Goal: Information Seeking & Learning: Learn about a topic

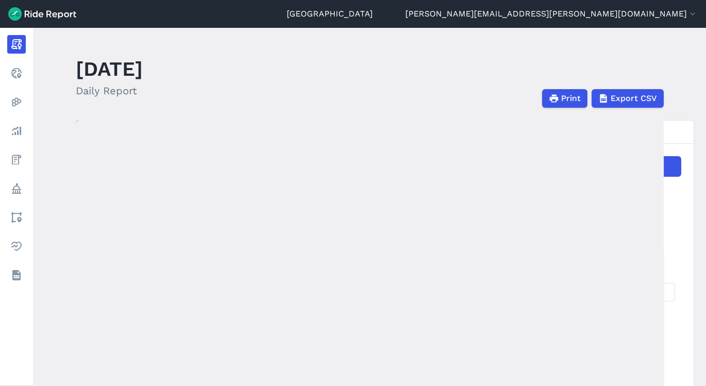
click at [22, 136] on icon at bounding box center [16, 131] width 12 height 12
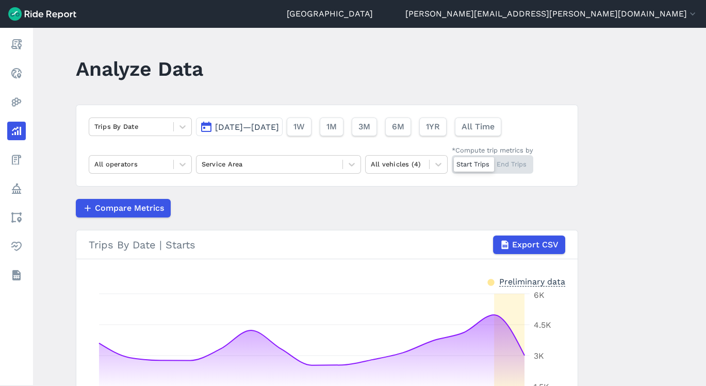
click at [221, 130] on span "[DATE]—[DATE]" at bounding box center [247, 127] width 64 height 10
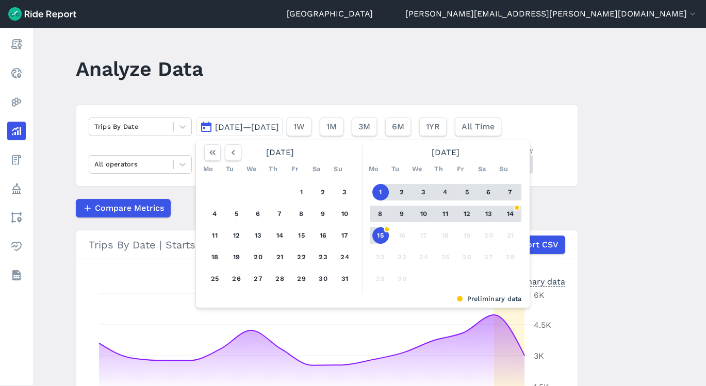
click at [235, 152] on icon "button" at bounding box center [233, 152] width 10 height 10
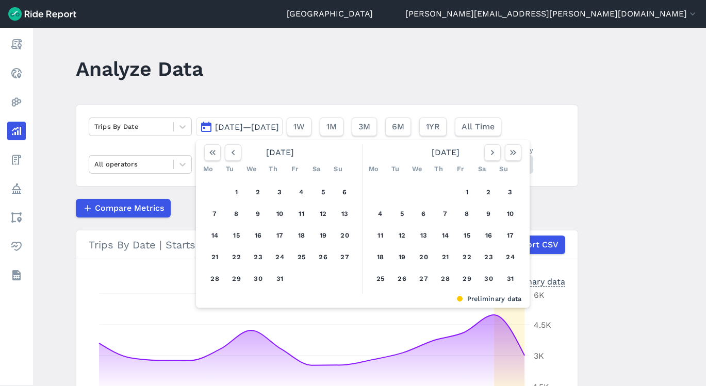
click at [490, 149] on icon "button" at bounding box center [492, 152] width 10 height 10
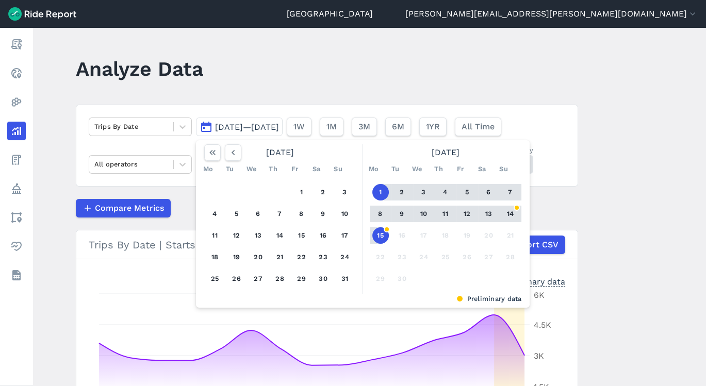
click at [341, 277] on button "31" at bounding box center [345, 279] width 16 height 16
click at [505, 209] on button "14" at bounding box center [510, 214] width 16 height 16
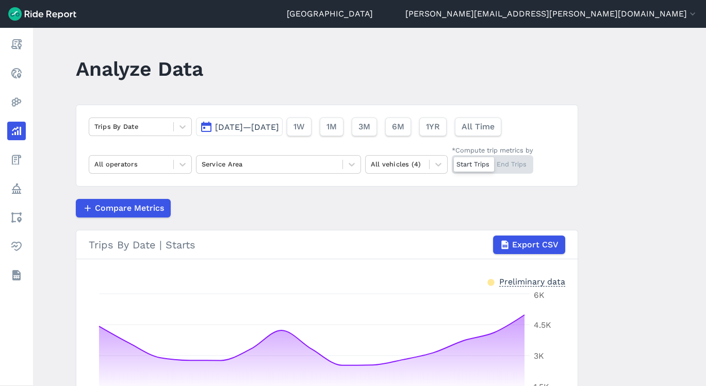
click at [690, 241] on main "Analyze Data Trips By Date [DATE]—[DATE] 1W 1M 3M 6M 1YR All Time All operators…" at bounding box center [369, 207] width 673 height 358
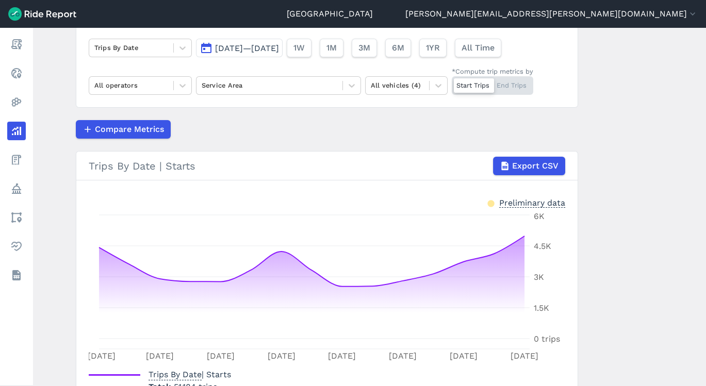
scroll to position [69, 0]
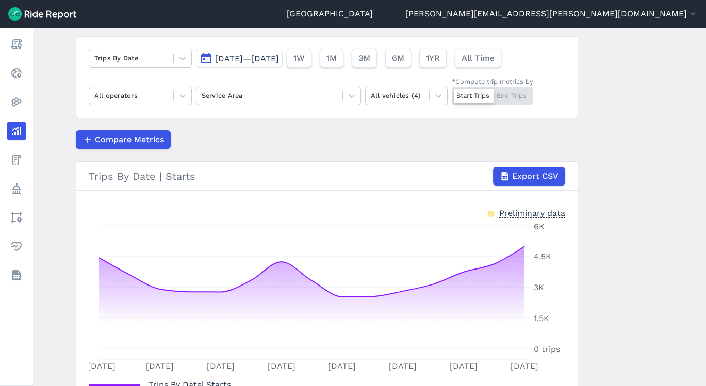
click at [349, 88] on div at bounding box center [352, 96] width 18 height 18
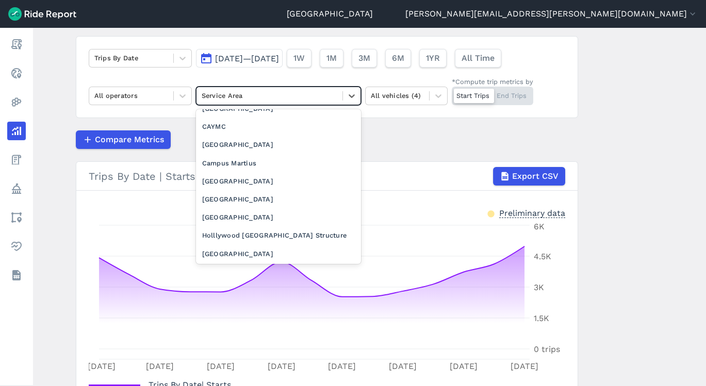
scroll to position [0, 0]
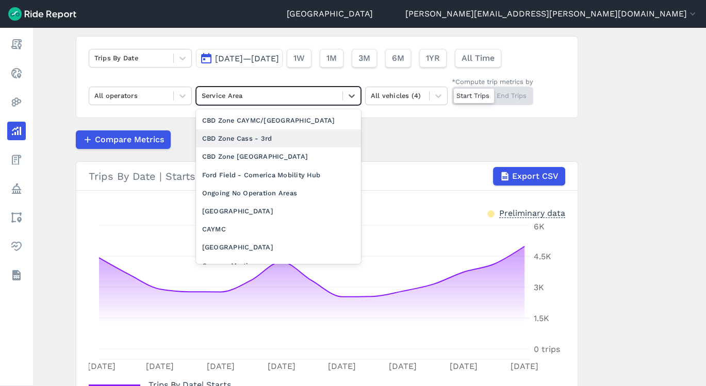
click at [292, 139] on div "CBD Zone Cass - 3rd" at bounding box center [278, 138] width 165 height 18
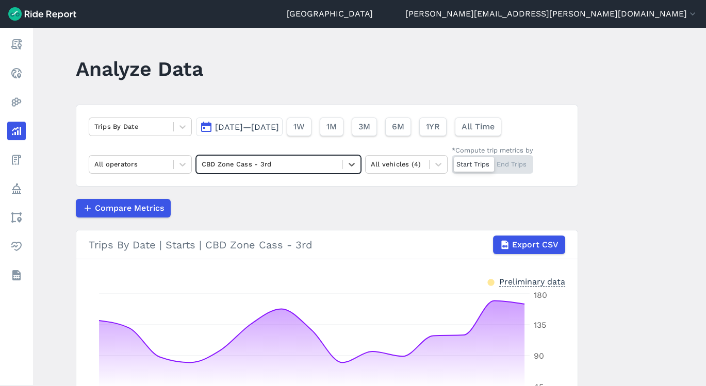
click at [179, 125] on icon at bounding box center [182, 127] width 10 height 10
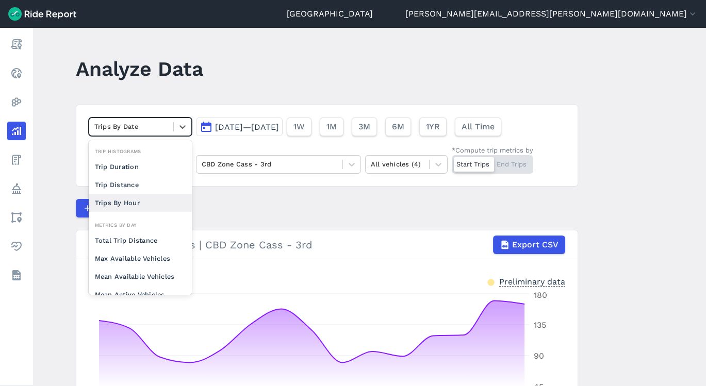
click at [147, 196] on div "Trips By Hour" at bounding box center [140, 203] width 103 height 18
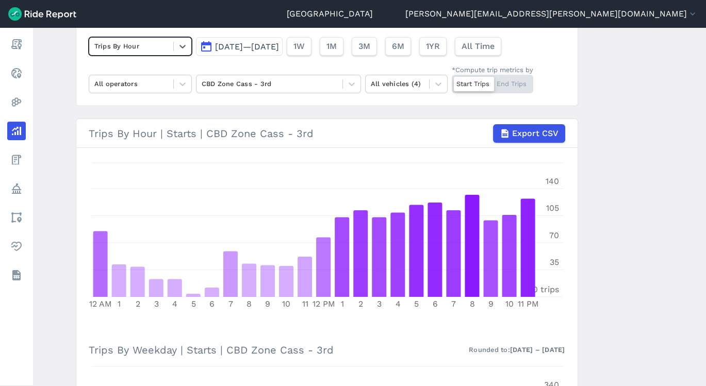
scroll to position [75, 0]
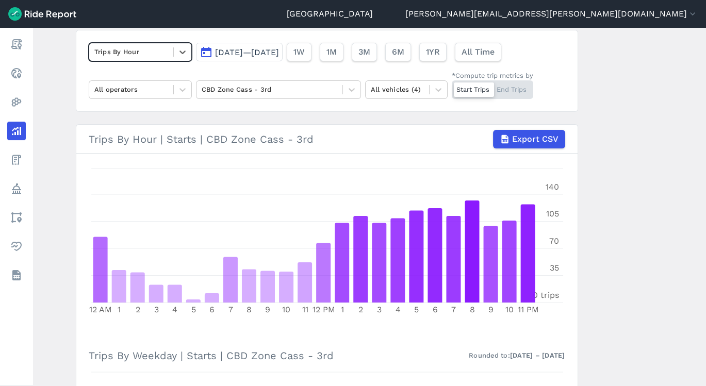
click at [184, 92] on icon at bounding box center [182, 90] width 10 height 10
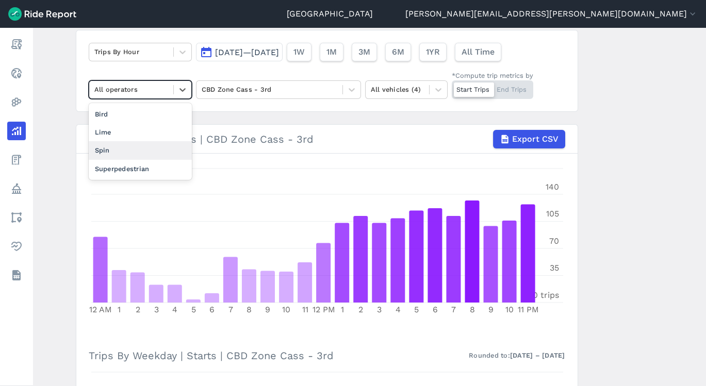
click at [138, 147] on div "Spin" at bounding box center [140, 150] width 103 height 18
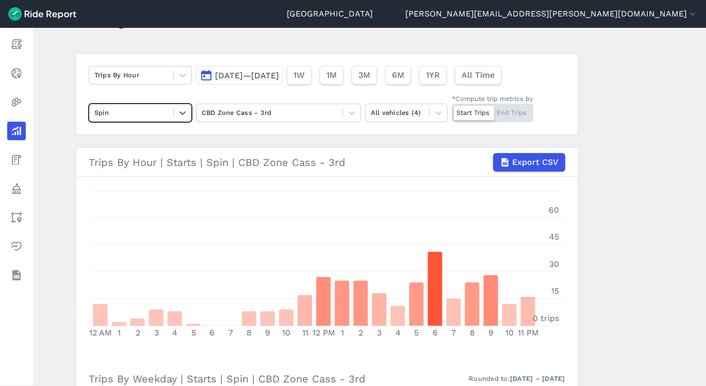
scroll to position [52, 0]
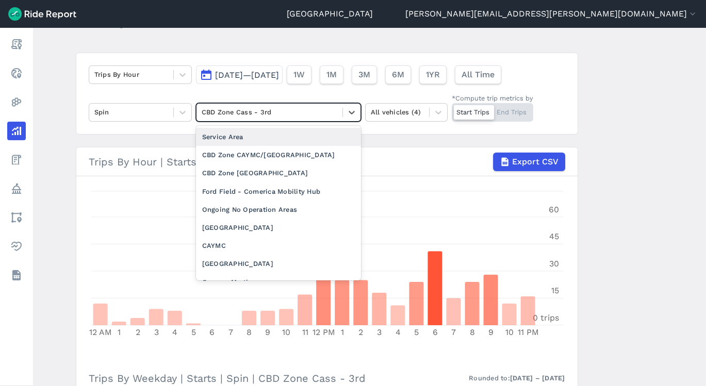
click at [351, 113] on icon at bounding box center [351, 112] width 10 height 10
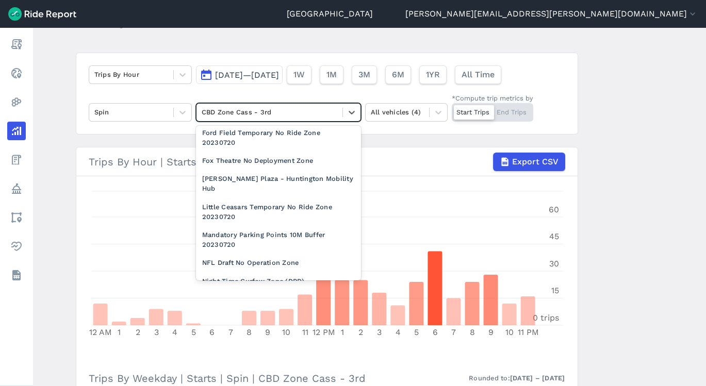
scroll to position [862, 0]
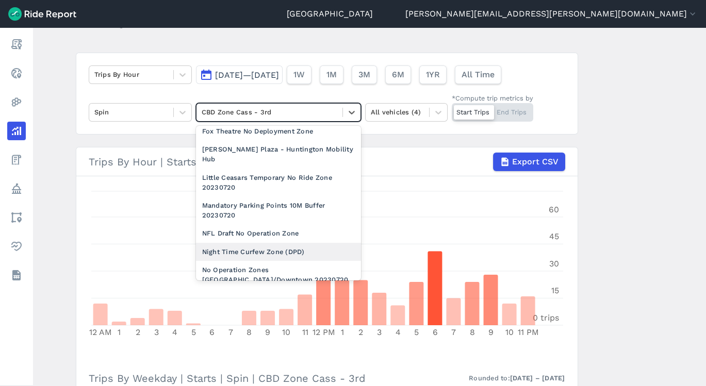
click at [300, 246] on div "Night Time Curfew Zone (DPD)" at bounding box center [278, 252] width 165 height 18
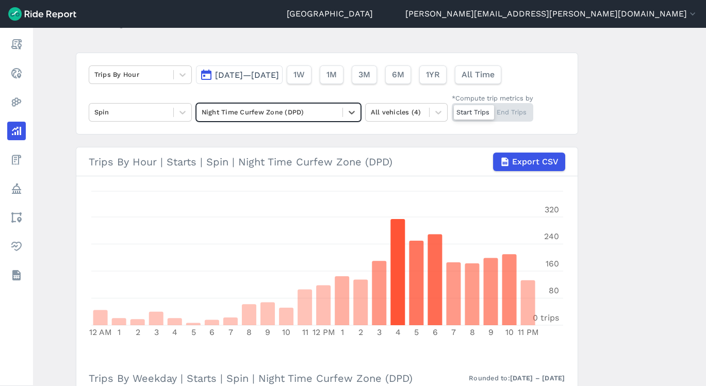
click at [702, 226] on main "Analyze Data Trips By Hour [DATE]—[DATE] 1W 1M 3M 6M 1YR All Time Spin option N…" at bounding box center [369, 207] width 673 height 358
click at [702, 218] on main "Analyze Data Trips By Hour [DATE]—[DATE] 1W 1M 3M 6M 1YR All Time Spin Night Ti…" at bounding box center [369, 207] width 673 height 358
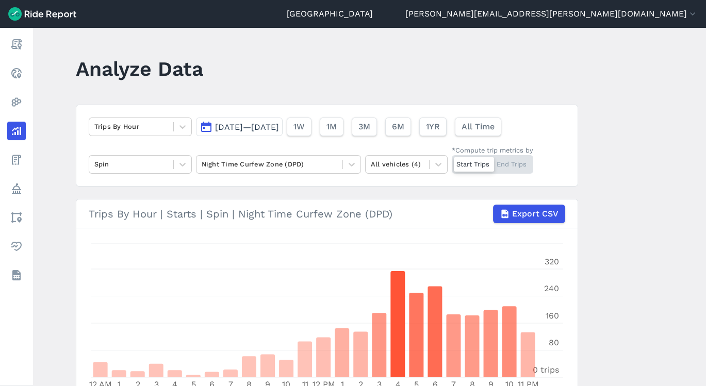
click at [179, 124] on icon at bounding box center [182, 127] width 10 height 10
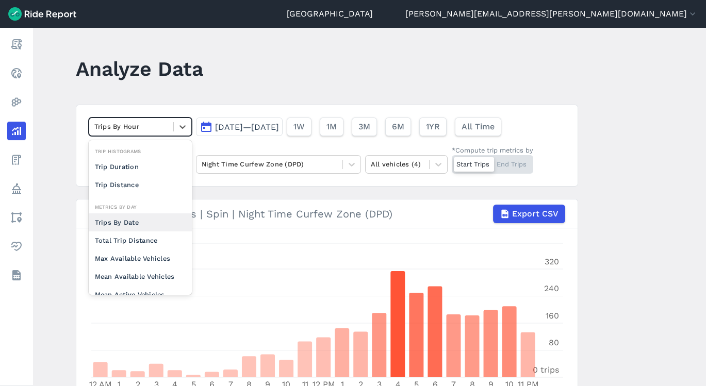
click at [139, 218] on div "Trips By Date" at bounding box center [140, 222] width 103 height 18
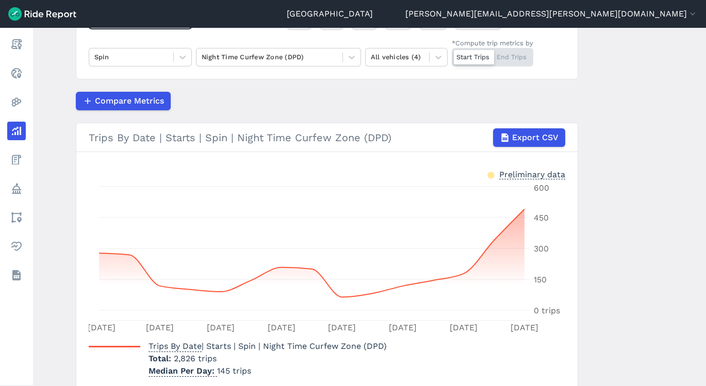
scroll to position [14, 0]
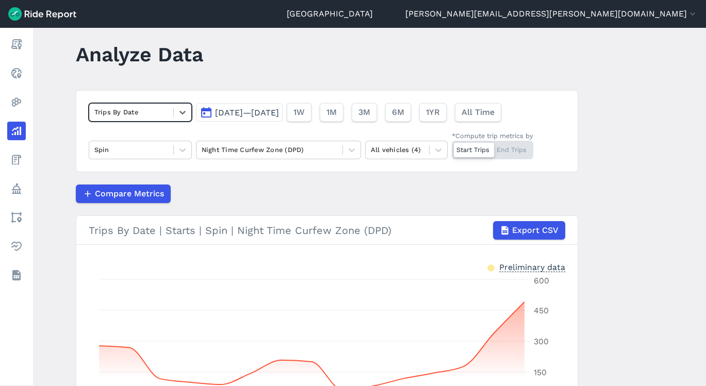
click at [173, 153] on span at bounding box center [173, 149] width 1 height 9
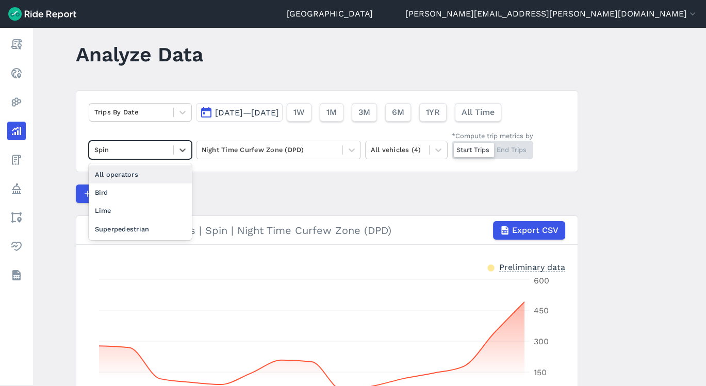
click at [152, 165] on div "All operators" at bounding box center [140, 174] width 103 height 18
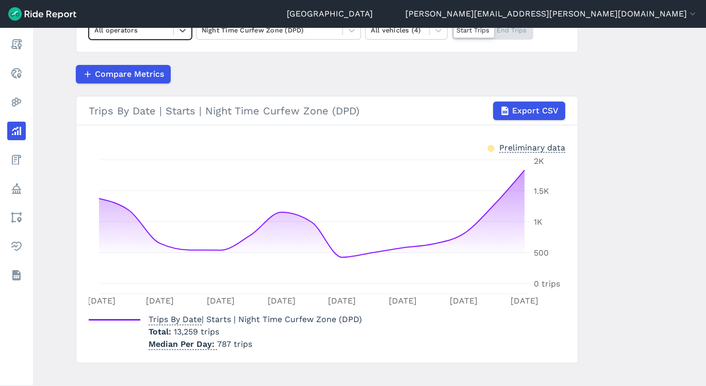
scroll to position [147, 0]
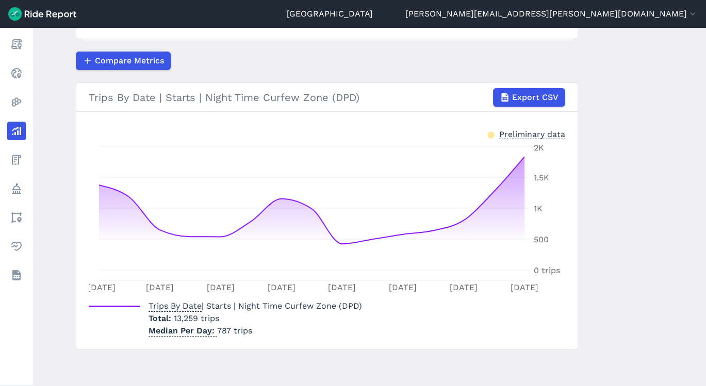
click at [226, 75] on article "Trips By Date [DATE]—[DATE] 1W 1M 3M 6M 1YR All Time option All operators, sele…" at bounding box center [327, 153] width 502 height 393
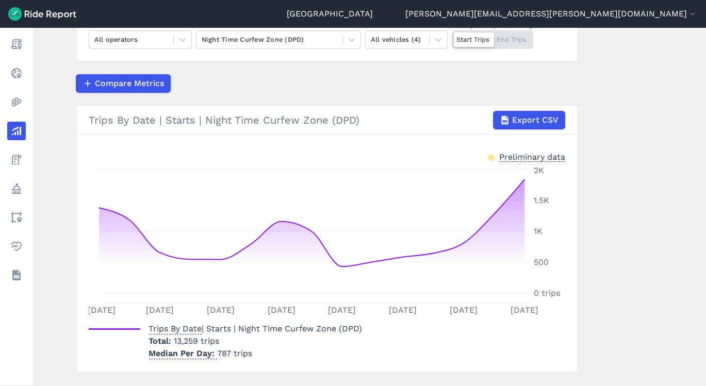
scroll to position [102, 0]
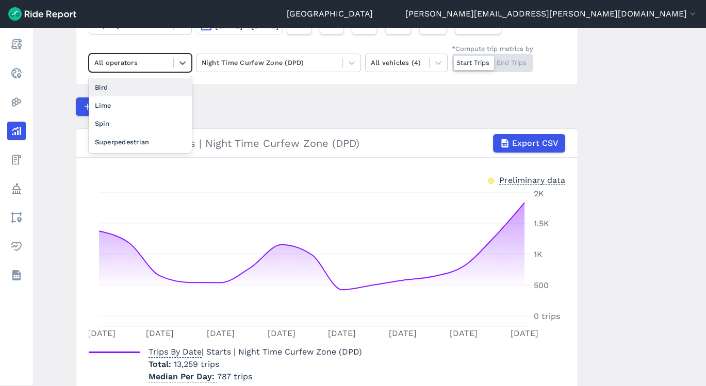
click at [187, 66] on div at bounding box center [183, 63] width 18 height 18
click at [156, 122] on div "Spin" at bounding box center [140, 123] width 103 height 18
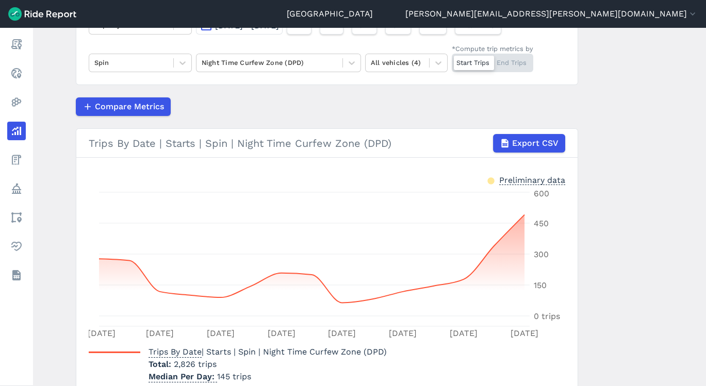
click at [634, 238] on main "Analyze Data Trips By Date [DATE]—[DATE] 1W 1M 3M 6M 1YR All Time Spin Night Ti…" at bounding box center [369, 207] width 673 height 358
click at [627, 217] on main "Analyze Data Trips By Date [DATE]—[DATE] 1W 1M 3M 6M 1YR All Time Spin Night Ti…" at bounding box center [369, 207] width 673 height 358
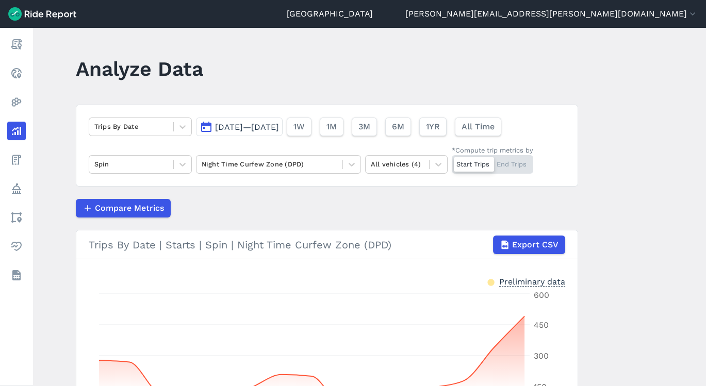
click at [702, 313] on main "Analyze Data Trips By Date [DATE]—[DATE] 1W 1M 3M 6M 1YR All Time Spin Night Ti…" at bounding box center [369, 207] width 673 height 358
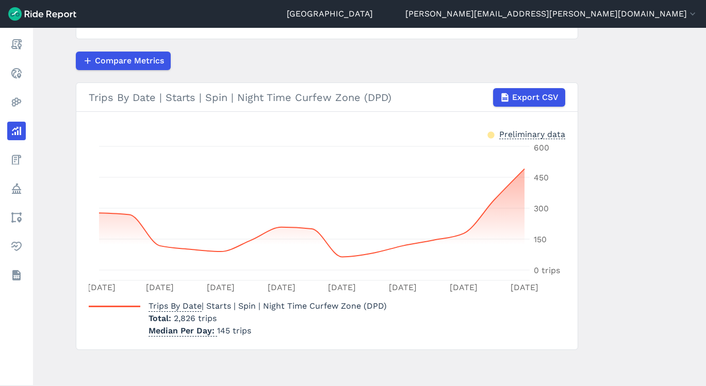
click at [371, 53] on div "Compare Metrics" at bounding box center [327, 61] width 502 height 19
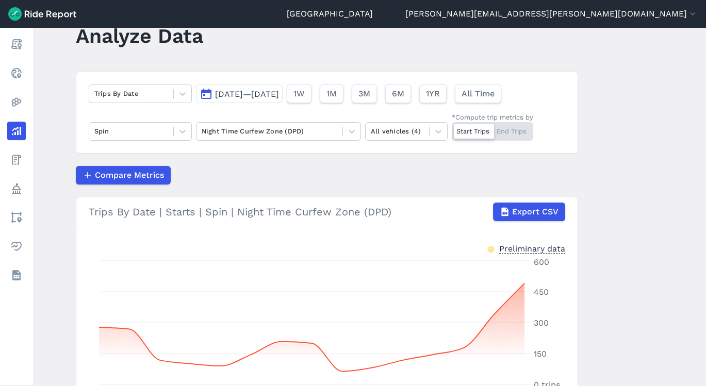
scroll to position [10, 0]
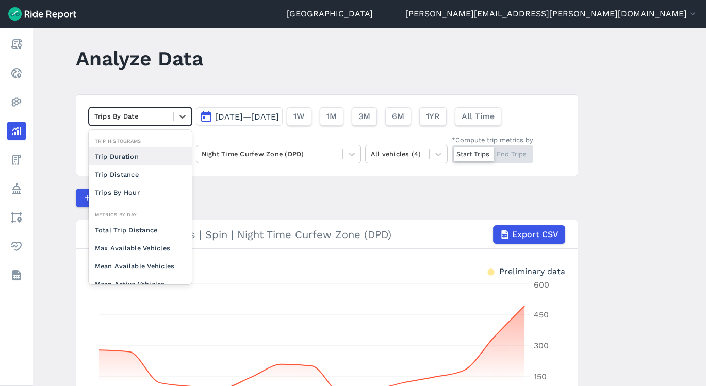
click at [181, 122] on div at bounding box center [183, 117] width 18 height 18
click at [162, 174] on div "Trip Distance" at bounding box center [140, 174] width 103 height 18
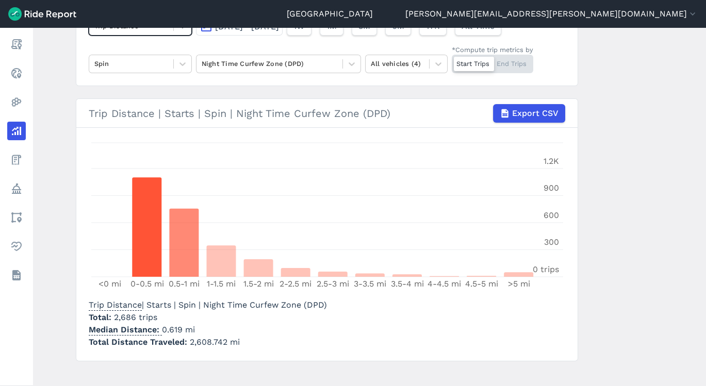
scroll to position [112, 0]
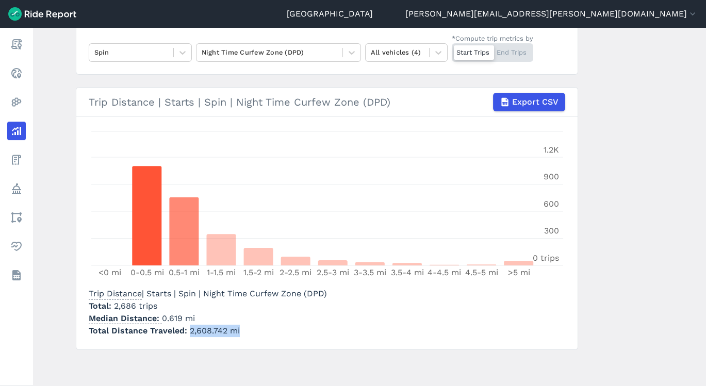
drag, startPoint x: 241, startPoint y: 331, endPoint x: 180, endPoint y: 332, distance: 60.3
click at [180, 332] on p "Total Distance Traveled 2,608.742 mi" at bounding box center [208, 331] width 238 height 12
copy span "2,608.742 mi"
click at [175, 62] on div "Trip Distance [DATE]—[DATE] 1W 1M 3M 6M 1YR All Time Spin Night Time Curfew Zon…" at bounding box center [327, 34] width 502 height 82
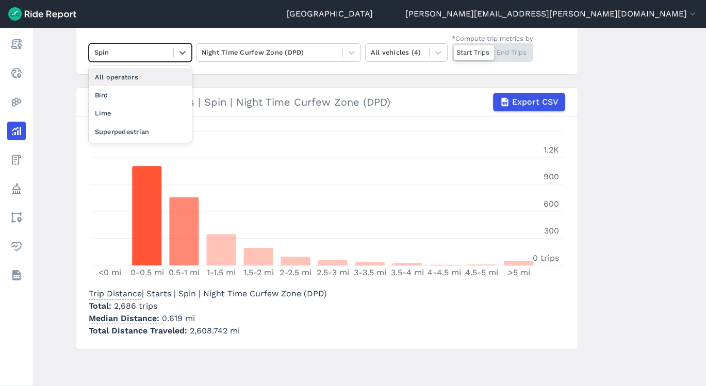
click at [179, 56] on icon at bounding box center [182, 52] width 10 height 10
click at [167, 78] on div "All operators" at bounding box center [140, 77] width 103 height 18
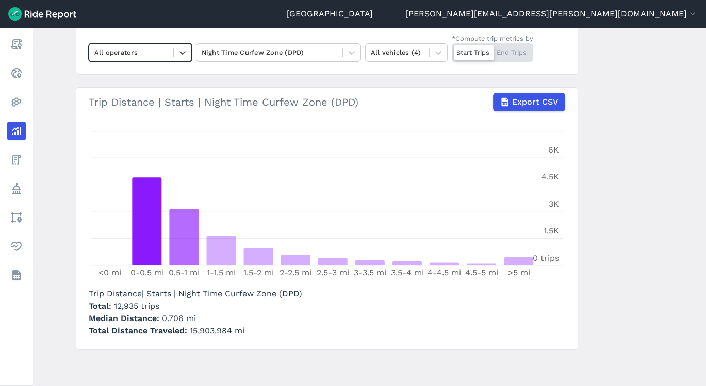
click at [432, 70] on div "Trip Distance [DATE]—[DATE] 1W 1M 3M 6M 1YR All Time option All operators, sele…" at bounding box center [327, 34] width 502 height 82
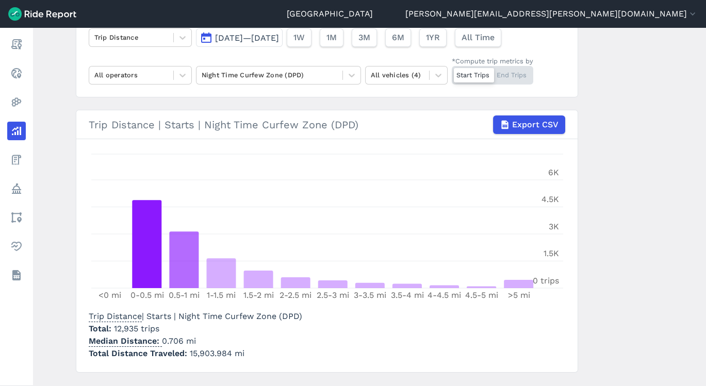
scroll to position [66, 0]
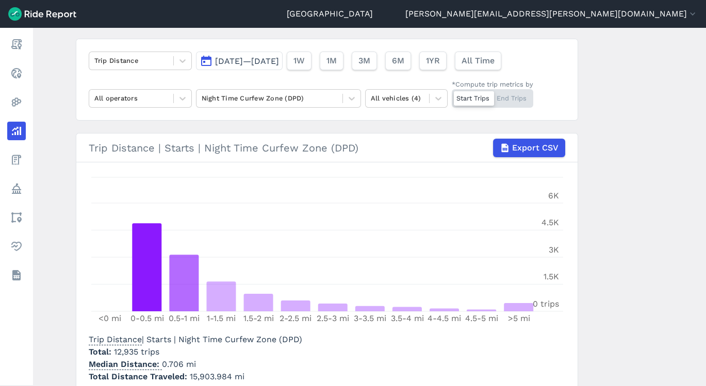
click at [181, 58] on icon at bounding box center [182, 61] width 10 height 10
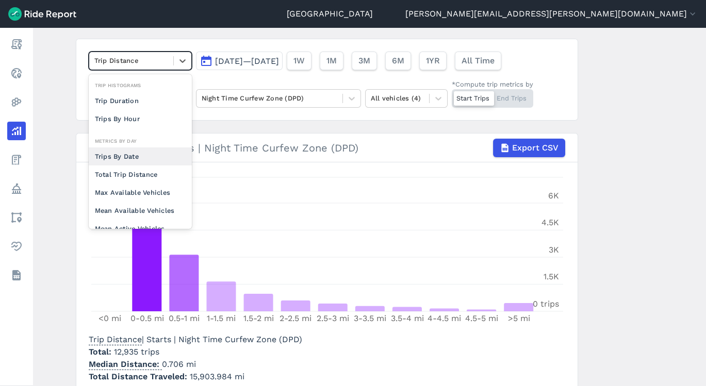
click at [155, 155] on div "Trips By Date" at bounding box center [140, 156] width 103 height 18
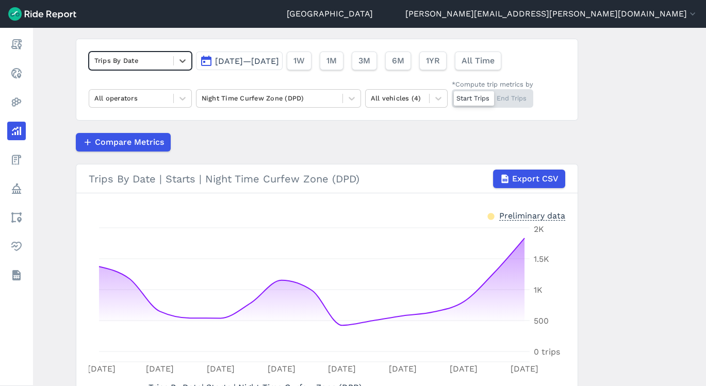
click at [177, 62] on icon at bounding box center [182, 61] width 10 height 10
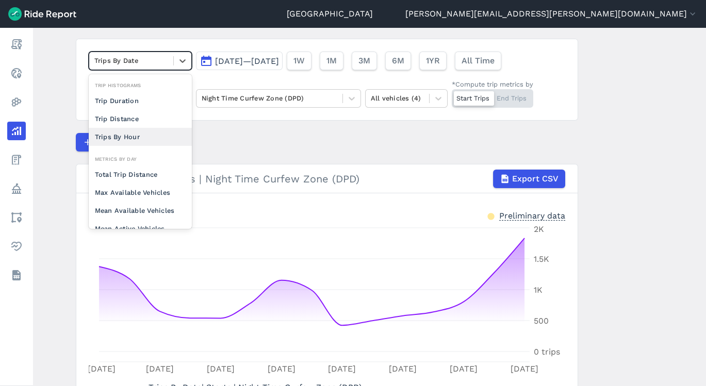
click at [247, 148] on div "Compare Metrics" at bounding box center [327, 142] width 502 height 19
click at [177, 63] on icon at bounding box center [182, 61] width 10 height 10
click at [152, 130] on div "Trips By Hour" at bounding box center [140, 137] width 103 height 18
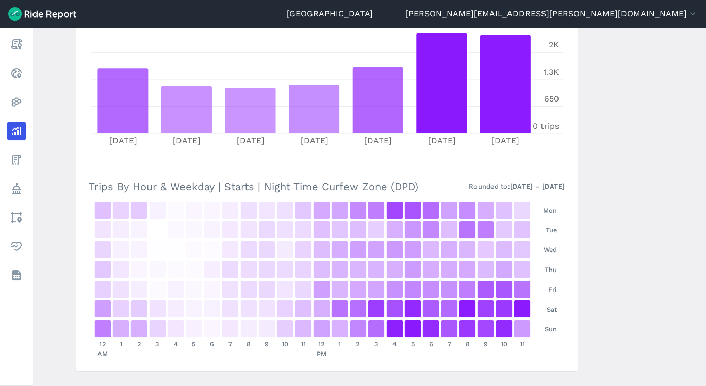
scroll to position [446, 0]
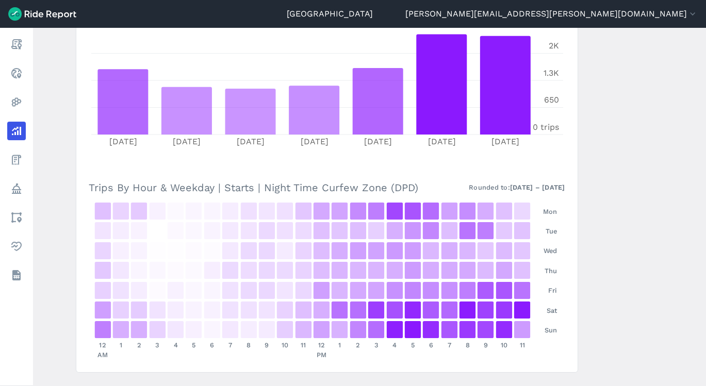
click at [76, 156] on section "Trips By Hour | Starts | Night Time Curfew Zone (DPD) Export CSV 12 AM 1 2 3 4 …" at bounding box center [327, 63] width 502 height 620
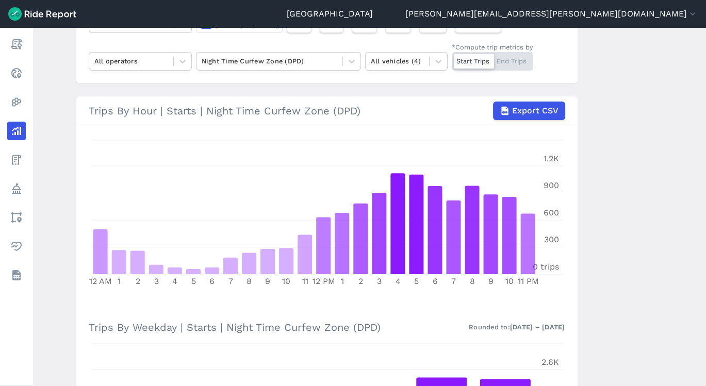
scroll to position [80, 0]
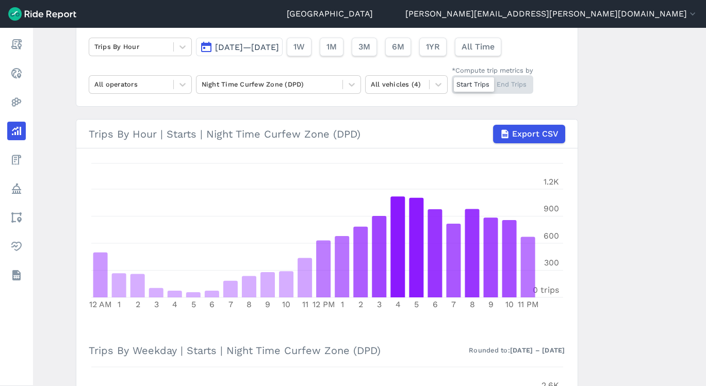
click at [175, 78] on div at bounding box center [183, 85] width 18 height 18
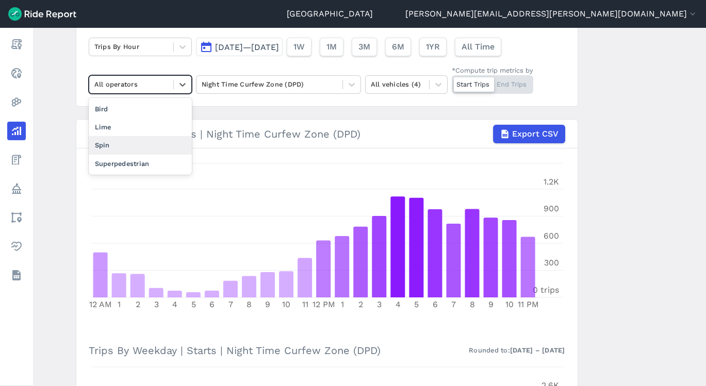
click at [116, 146] on div "Spin" at bounding box center [140, 145] width 103 height 18
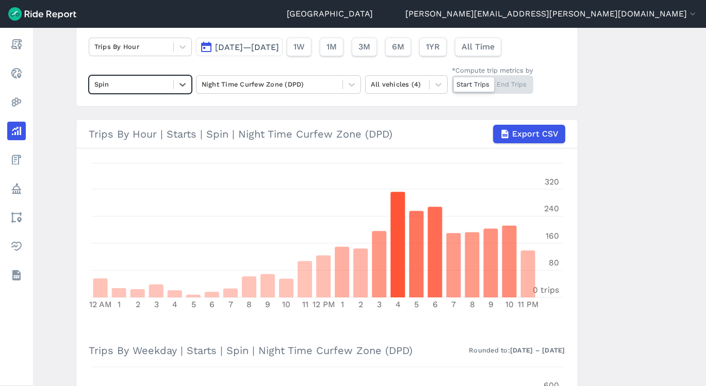
click at [63, 207] on main "Analyze Data Trips By Hour [DATE]—[DATE] 1W 1M 3M 6M 1YR All Time option Spin, …" at bounding box center [369, 207] width 673 height 358
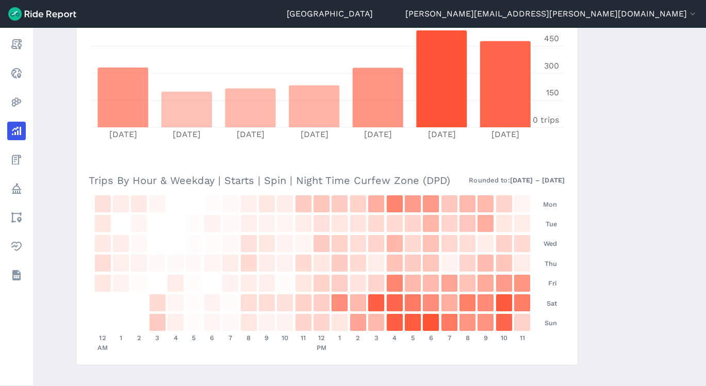
scroll to position [472, 0]
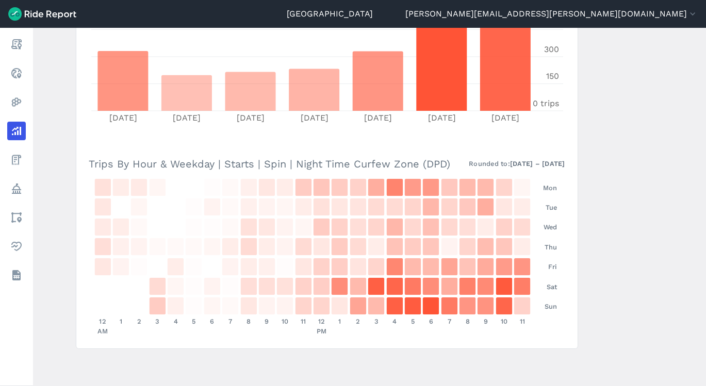
click at [701, 197] on main "Analyze Data Trips By Hour [DATE]—[DATE] 1W 1M 3M 6M 1YR All Time Spin Night Ti…" at bounding box center [369, 207] width 673 height 358
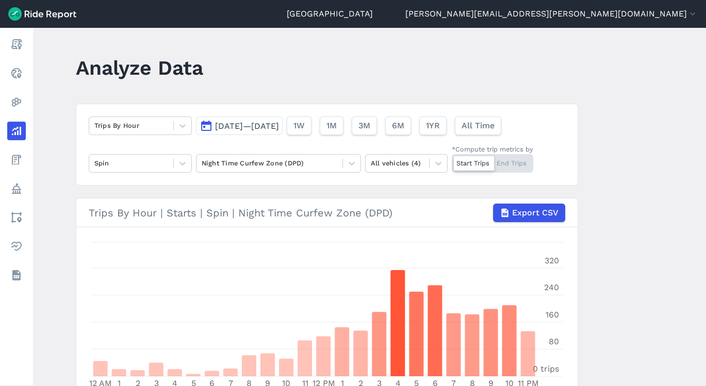
scroll to position [0, 0]
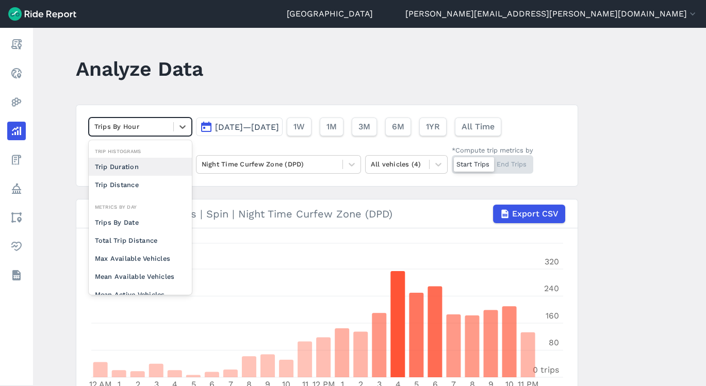
click at [174, 132] on div at bounding box center [183, 127] width 18 height 18
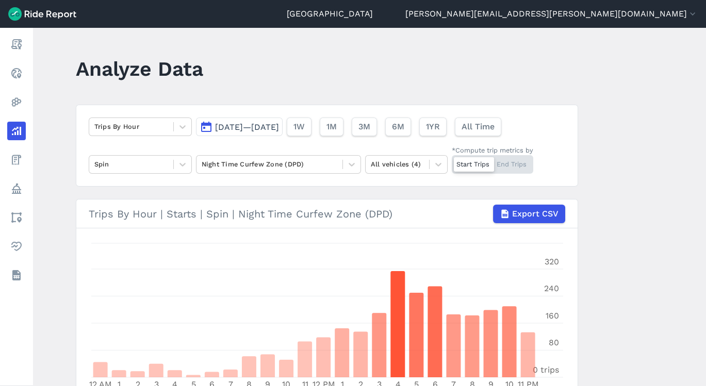
click at [251, 91] on header "Analyze Data" at bounding box center [333, 73] width 514 height 40
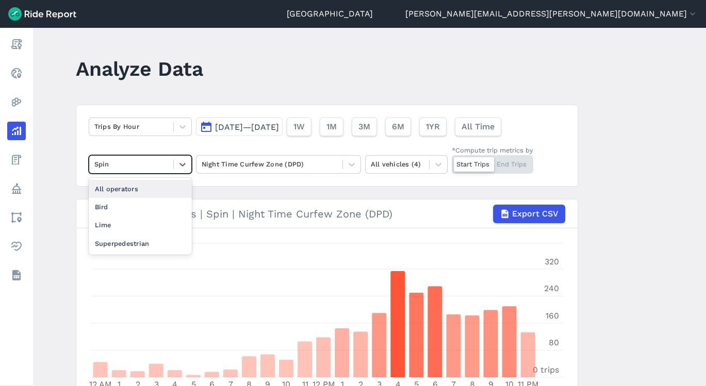
click at [179, 162] on icon at bounding box center [182, 164] width 10 height 10
click at [142, 223] on div "Lime" at bounding box center [140, 225] width 103 height 18
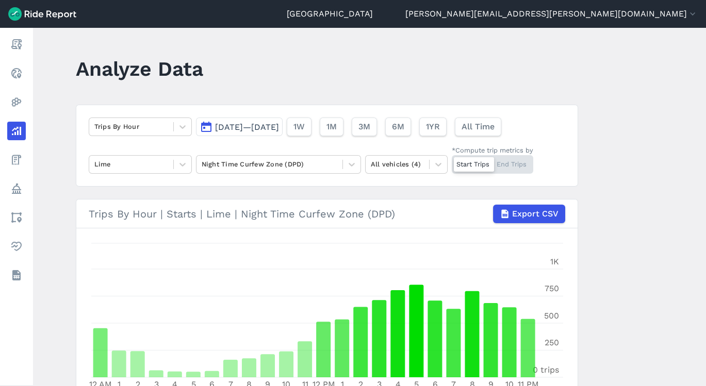
click at [700, 330] on main "Analyze Data Trips By Hour [DATE]—[DATE] 1W 1M 3M 6M 1YR All Time Lime Night Ti…" at bounding box center [369, 207] width 673 height 358
click at [701, 328] on main "Analyze Data Trips By Hour [DATE]—[DATE] 1W 1M 3M 6M 1YR All Time Lime Night Ti…" at bounding box center [369, 207] width 673 height 358
click at [702, 328] on main "Analyze Data Trips By Hour [DATE]—[DATE] 1W 1M 3M 6M 1YR All Time Lime Night Ti…" at bounding box center [369, 207] width 673 height 358
click at [343, 170] on div at bounding box center [352, 165] width 18 height 18
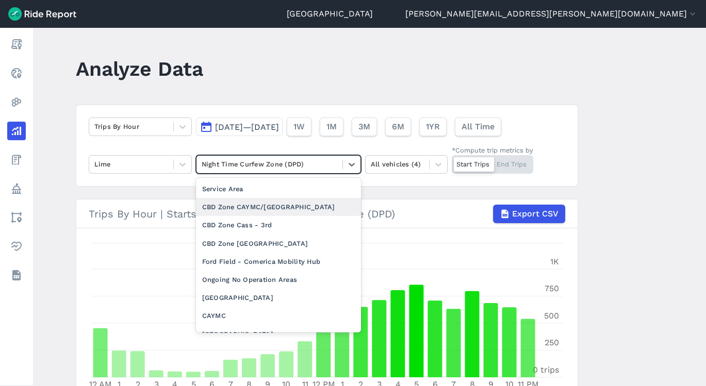
click at [320, 198] on div "CBD Zone CAYMC/[GEOGRAPHIC_DATA]" at bounding box center [278, 207] width 165 height 18
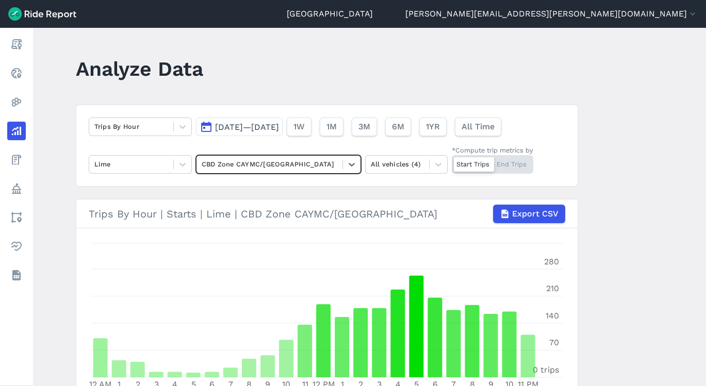
click at [175, 174] on div "Trips By Hour [DATE]—[DATE] 1W 1M 3M 6M 1YR All Time Lime option CBD Zone CAYMC…" at bounding box center [327, 146] width 502 height 82
click at [175, 173] on div "Lime" at bounding box center [140, 164] width 103 height 19
click at [179, 164] on icon at bounding box center [182, 165] width 6 height 4
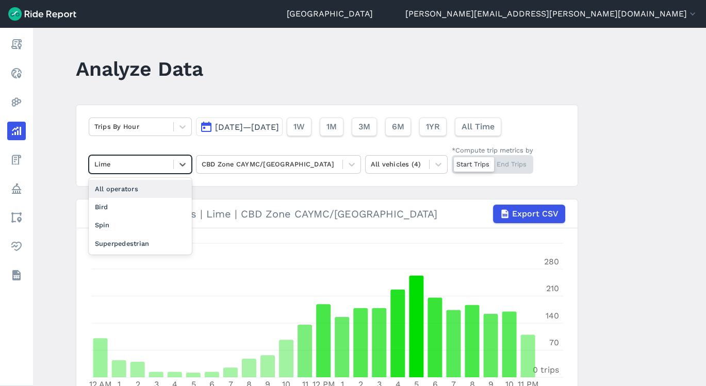
click at [163, 184] on div "All operators" at bounding box center [140, 189] width 103 height 18
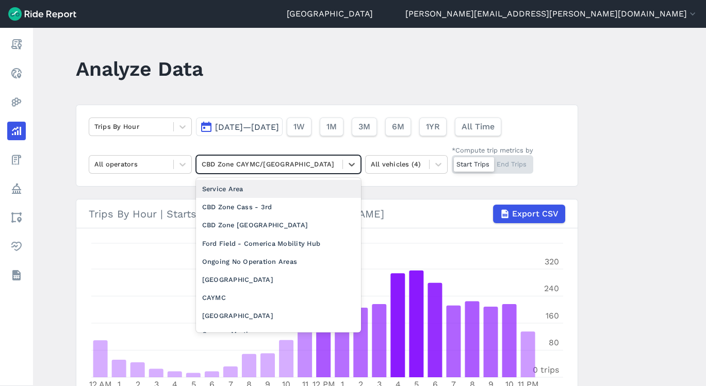
click at [325, 171] on div "CBD Zone CAYMC/[GEOGRAPHIC_DATA]" at bounding box center [269, 164] width 146 height 16
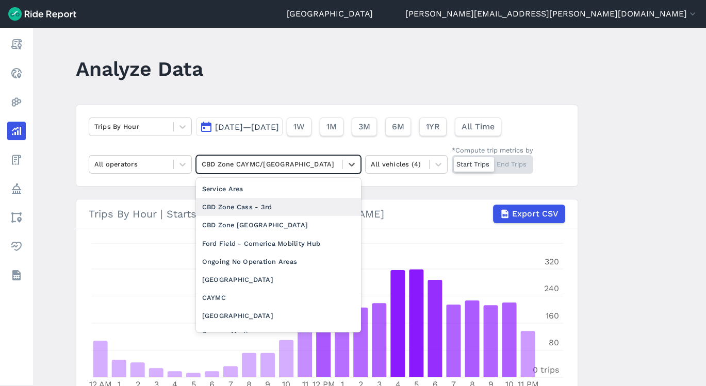
click at [248, 204] on div "CBD Zone Cass - 3rd" at bounding box center [278, 207] width 165 height 18
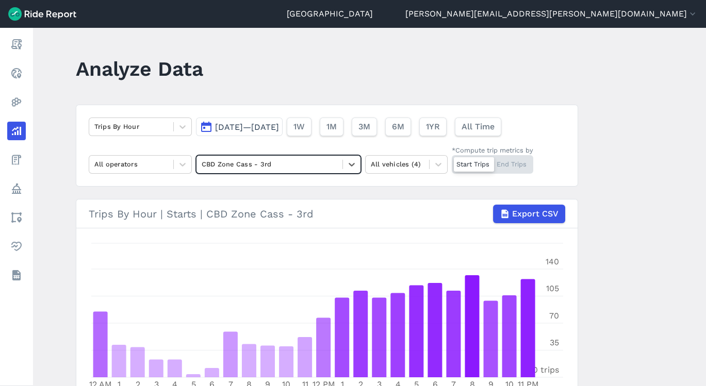
click at [701, 212] on main "Analyze Data Trips By Hour [DATE]—[DATE] 1W 1M 3M 6M 1YR All Time All operators…" at bounding box center [369, 207] width 673 height 358
click at [702, 214] on main "Analyze Data Trips By Hour [DATE]—[DATE] 1W 1M 3M 6M 1YR All Time All operators…" at bounding box center [369, 207] width 673 height 358
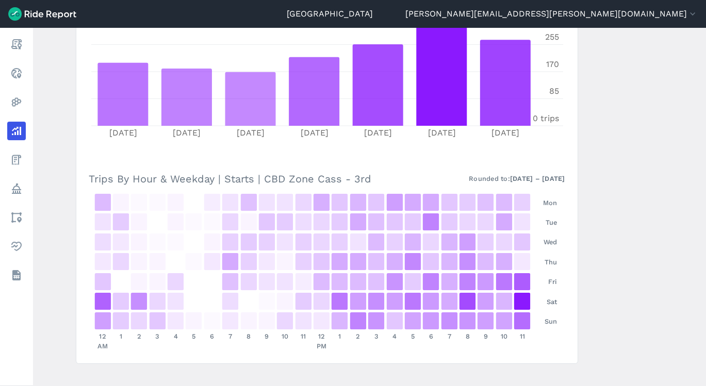
scroll to position [456, 0]
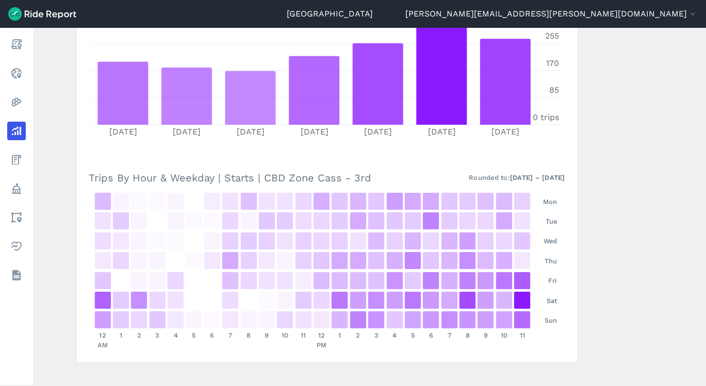
click at [584, 223] on main "Analyze Data Trips By Hour [DATE]—[DATE] 1W 1M 3M 6M 1YR All Time All operators…" at bounding box center [369, 207] width 673 height 358
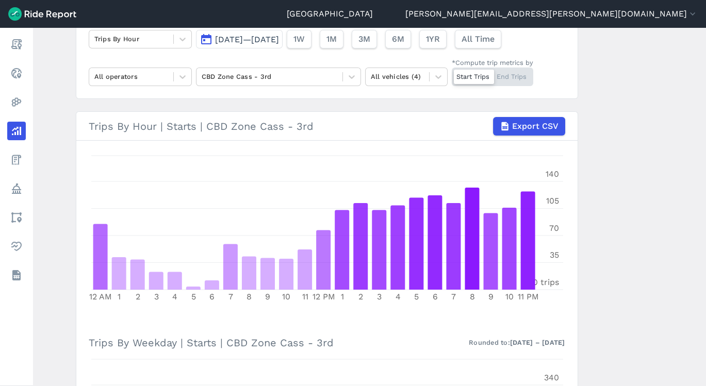
scroll to position [90, 0]
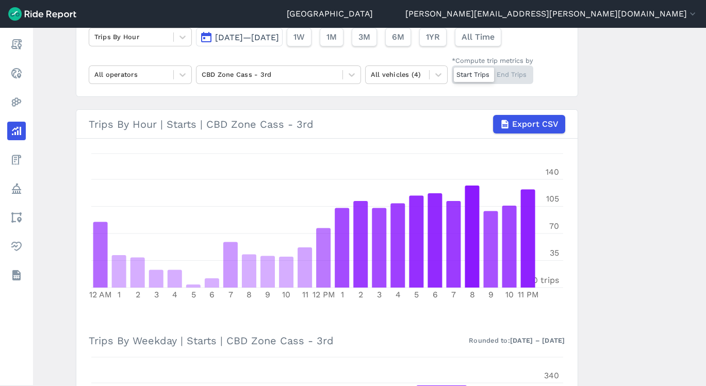
click at [642, 206] on main "Analyze Data Trips By Hour [DATE]—[DATE] 1W 1M 3M 6M 1YR All Time All operators…" at bounding box center [369, 207] width 673 height 358
click at [688, 251] on main "Analyze Data Trips By Hour [DATE]—[DATE] 1W 1M 3M 6M 1YR All Time All operators…" at bounding box center [369, 207] width 673 height 358
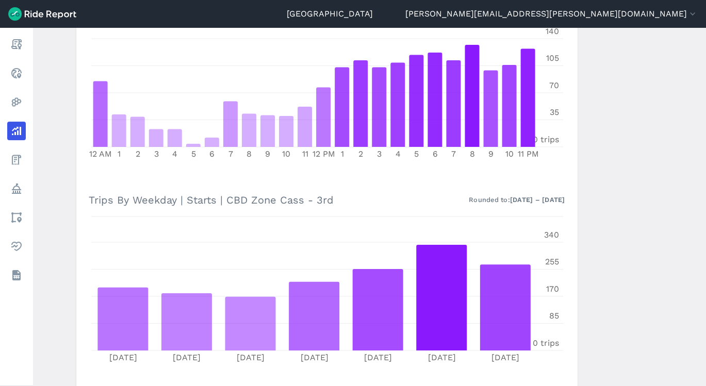
scroll to position [198, 0]
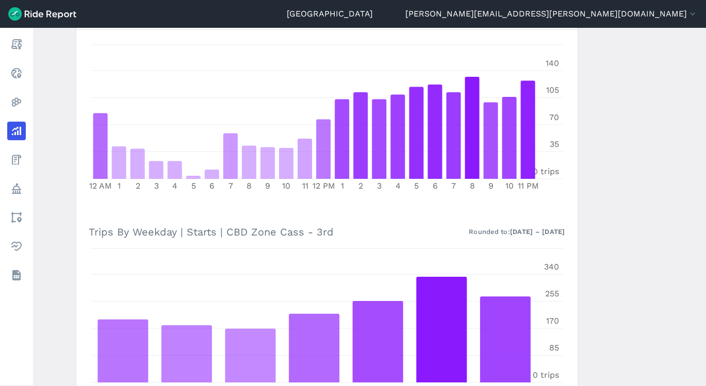
click at [655, 180] on main "Analyze Data Trips By Hour [DATE]—[DATE] 1W 1M 3M 6M 1YR All Time All operators…" at bounding box center [369, 207] width 673 height 358
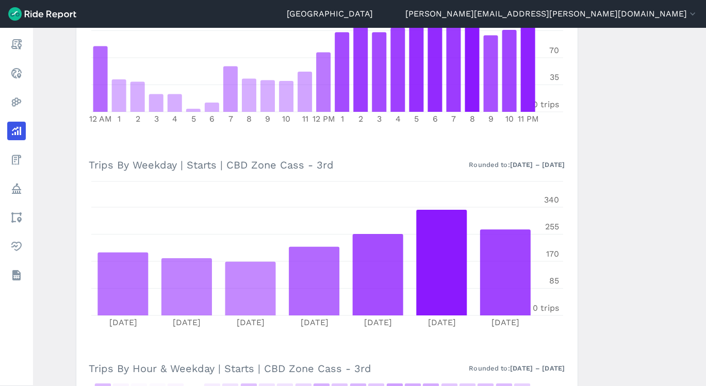
scroll to position [268, 0]
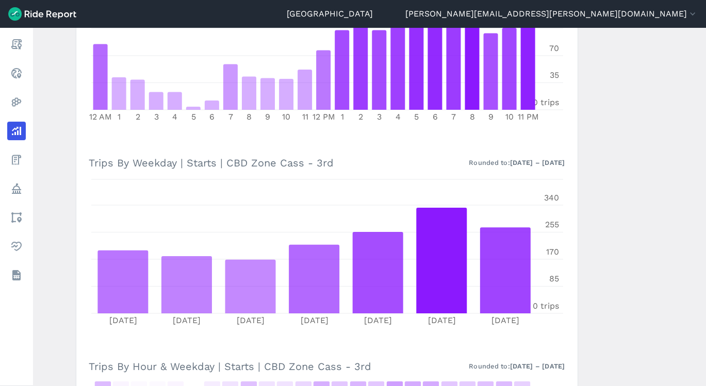
click at [600, 323] on main "Analyze Data Trips By Hour [DATE]—[DATE] 1W 1M 3M 6M 1YR All Time All operators…" at bounding box center [369, 207] width 673 height 358
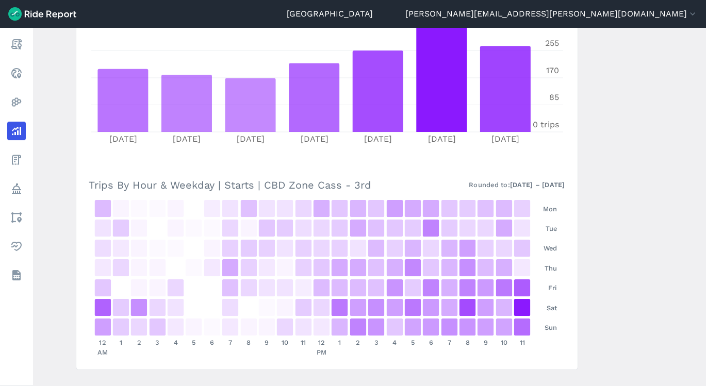
scroll to position [446, 0]
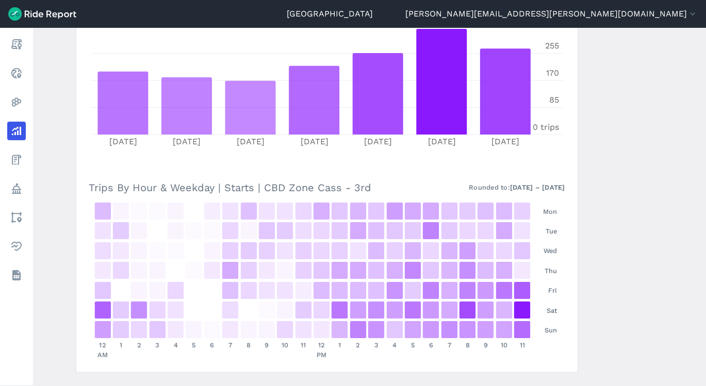
click at [600, 271] on main "Analyze Data Trips By Hour [DATE]—[DATE] 1W 1M 3M 6M 1YR All Time All operators…" at bounding box center [369, 207] width 673 height 358
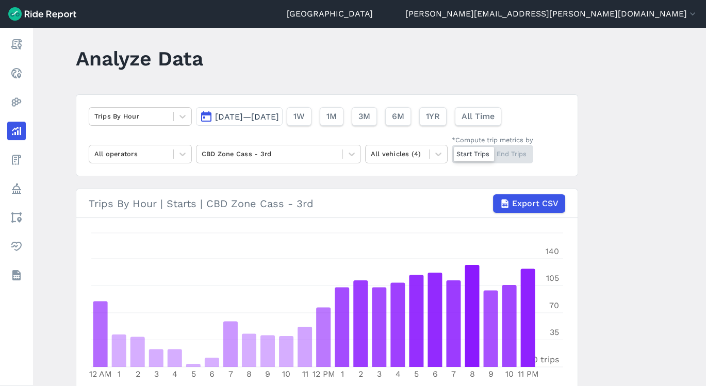
scroll to position [0, 0]
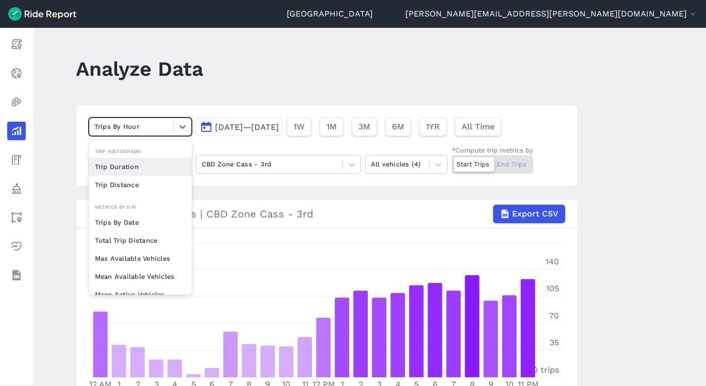
click at [189, 120] on div at bounding box center [183, 127] width 18 height 18
click at [130, 220] on div "Trips By Date" at bounding box center [140, 222] width 103 height 18
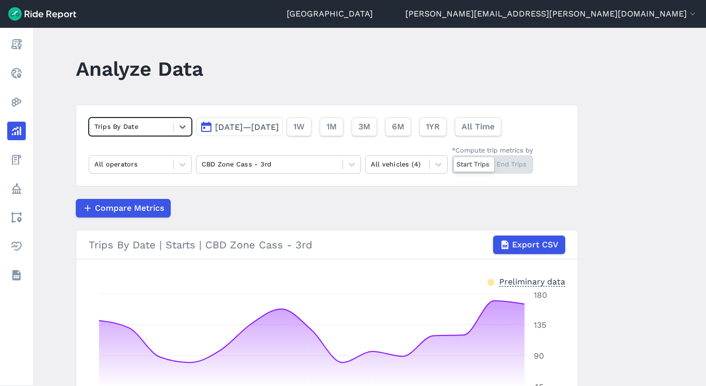
scroll to position [147, 0]
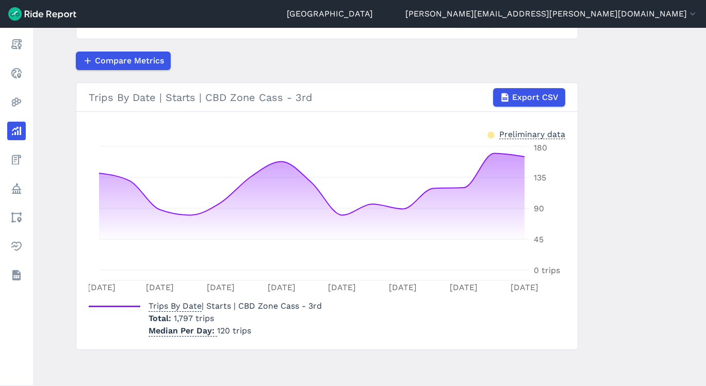
click at [326, 110] on h3 "Trips By Date | Starts | CBD Zone Cass - 3rd Export CSV" at bounding box center [326, 97] width 501 height 29
click at [345, 57] on div "Compare Metrics" at bounding box center [327, 61] width 502 height 19
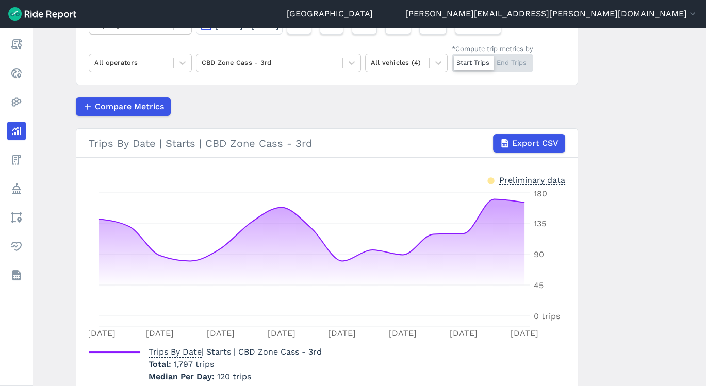
scroll to position [79, 0]
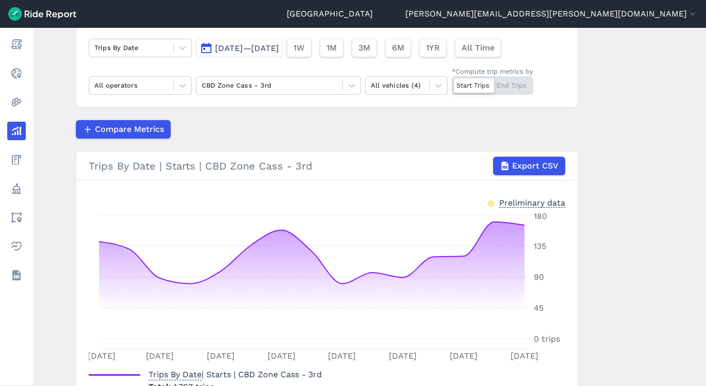
click at [174, 52] on div at bounding box center [183, 48] width 18 height 18
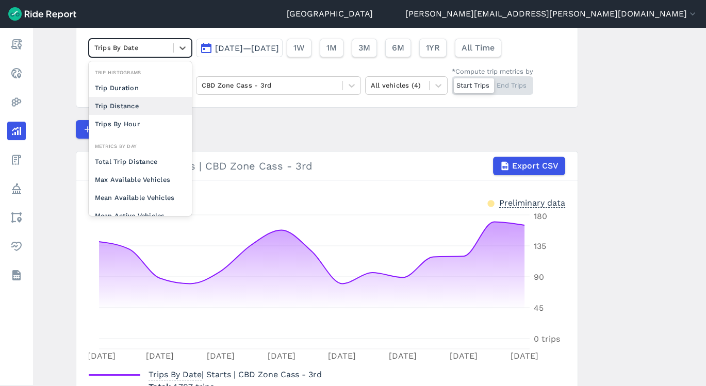
click at [163, 104] on div "Trip Distance" at bounding box center [140, 106] width 103 height 18
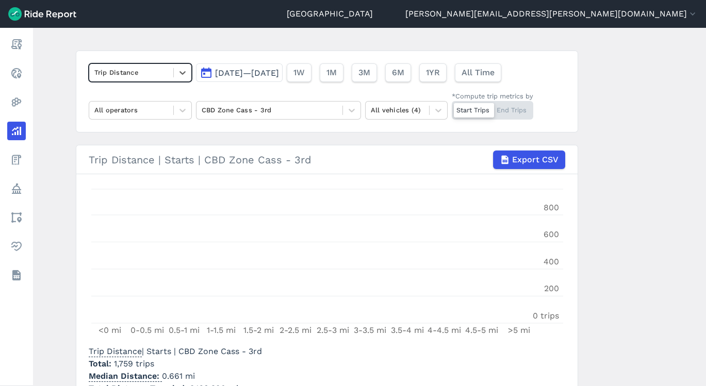
scroll to position [79, 0]
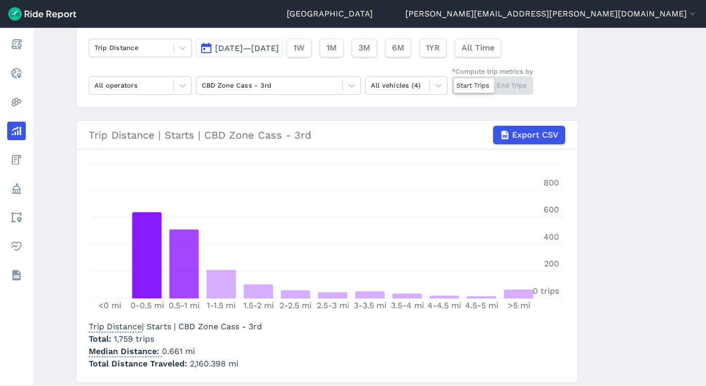
click at [624, 232] on main "Analyze Data Trip Distance [DATE]—[DATE] 1W 1M 3M 6M 1YR All Time All operators…" at bounding box center [369, 207] width 673 height 358
click at [336, 88] on div "CBD Zone Cass - 3rd" at bounding box center [269, 85] width 146 height 16
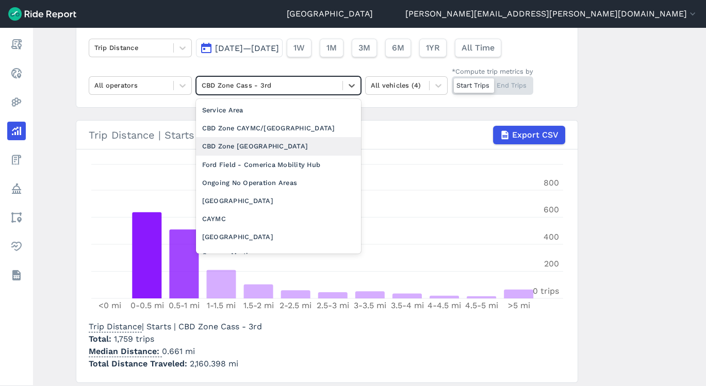
click at [297, 148] on div "CBD Zone [GEOGRAPHIC_DATA]" at bounding box center [278, 146] width 165 height 18
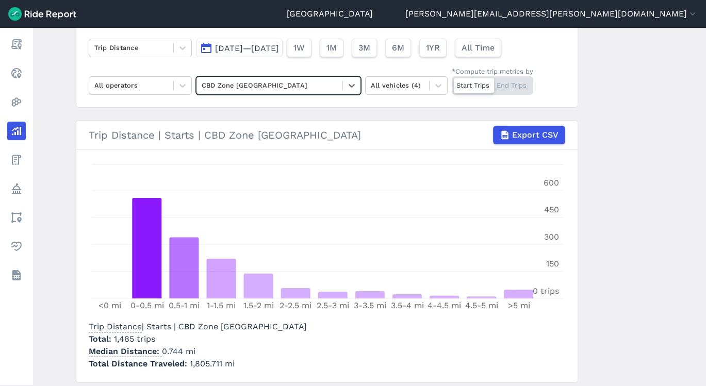
click at [185, 45] on icon at bounding box center [182, 48] width 10 height 10
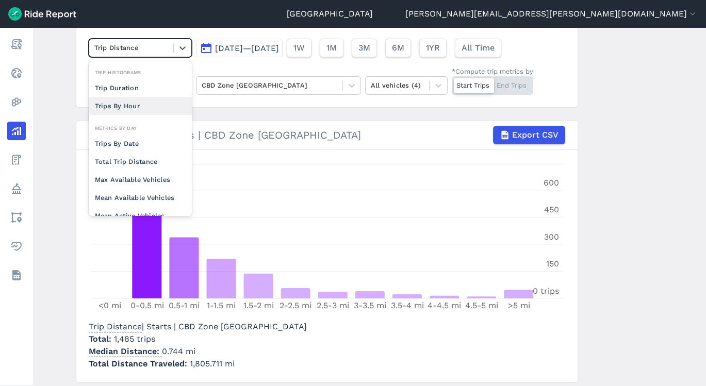
click at [158, 98] on div "Trips By Hour" at bounding box center [140, 106] width 103 height 18
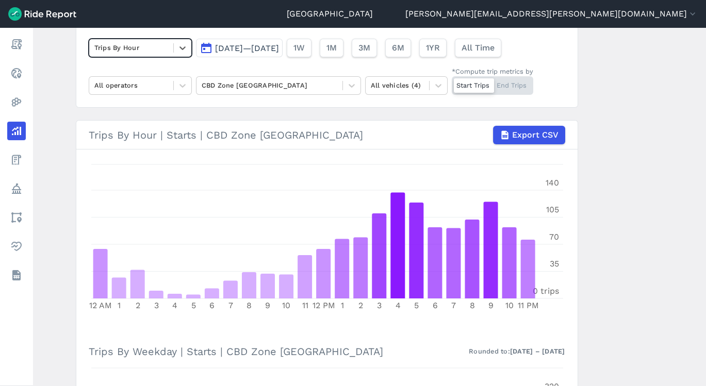
click at [621, 255] on main "Analyze Data option Trips By Hour, selected. Select is focused ,type to refine …" at bounding box center [369, 207] width 673 height 358
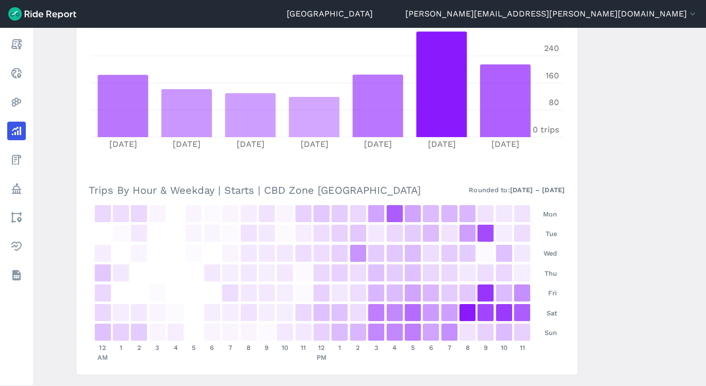
scroll to position [470, 0]
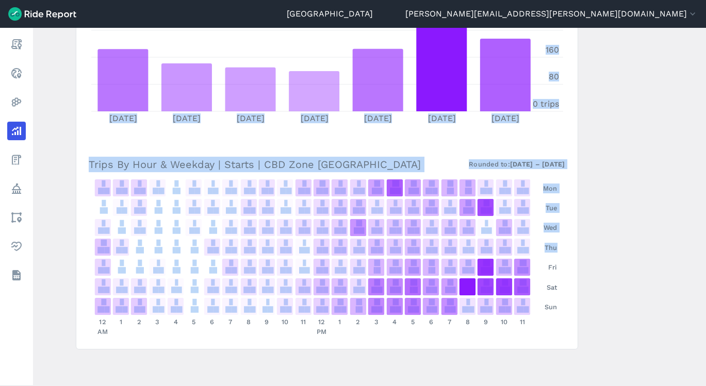
drag, startPoint x: 701, startPoint y: 254, endPoint x: 729, endPoint y: 38, distance: 217.3
click at [705, 38] on html "Detroit [EMAIL_ADDRESS][PERSON_NAME][DOMAIN_NAME] Settings Terms Sign Out Repor…" at bounding box center [353, 193] width 706 height 386
click at [677, 212] on main "Analyze Data Trips By Hour [DATE]—[DATE] 1W 1M 3M 6M 1YR All Time All operators…" at bounding box center [369, 207] width 673 height 358
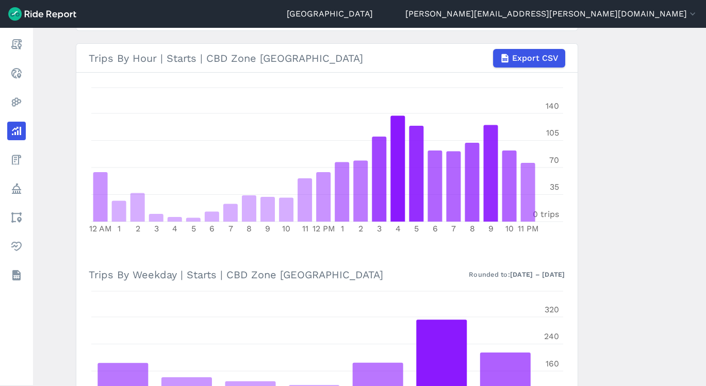
scroll to position [0, 0]
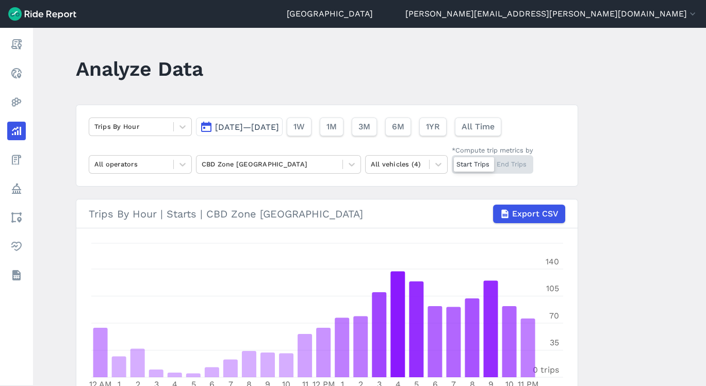
click at [177, 118] on div at bounding box center [183, 127] width 18 height 18
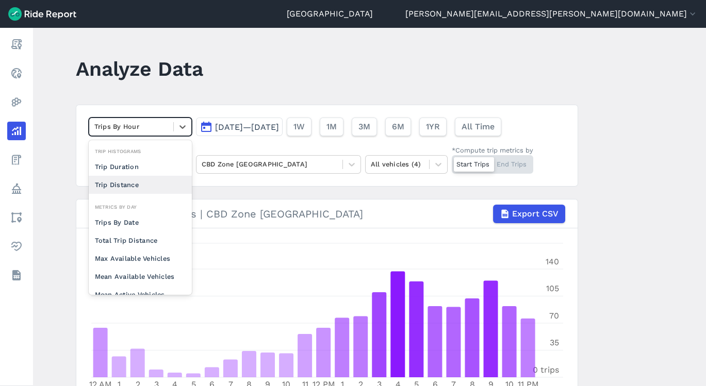
click at [148, 180] on div "Trip Distance" at bounding box center [140, 185] width 103 height 18
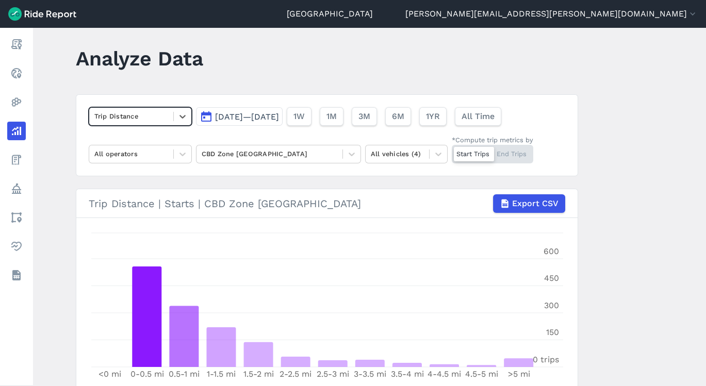
scroll to position [8, 0]
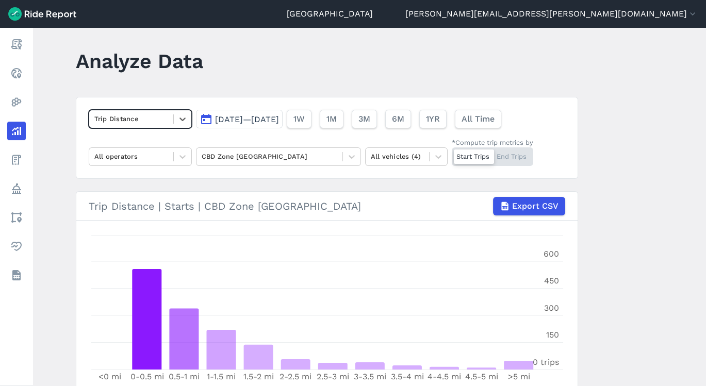
click at [348, 155] on icon at bounding box center [351, 157] width 10 height 10
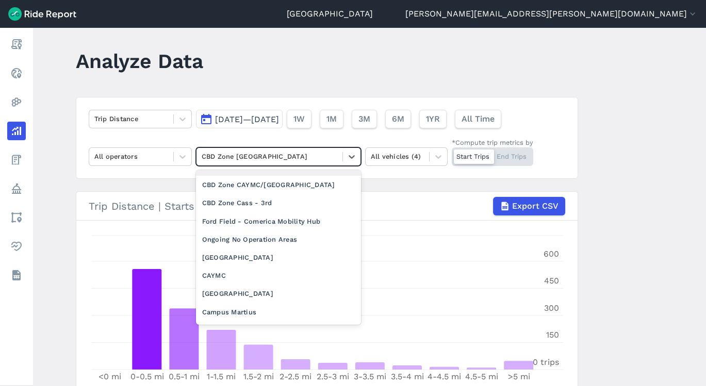
scroll to position [0, 0]
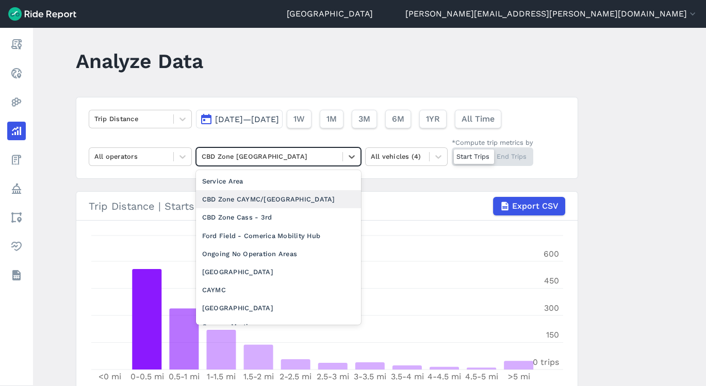
click at [317, 196] on div "CBD Zone CAYMC/[GEOGRAPHIC_DATA]" at bounding box center [278, 199] width 165 height 18
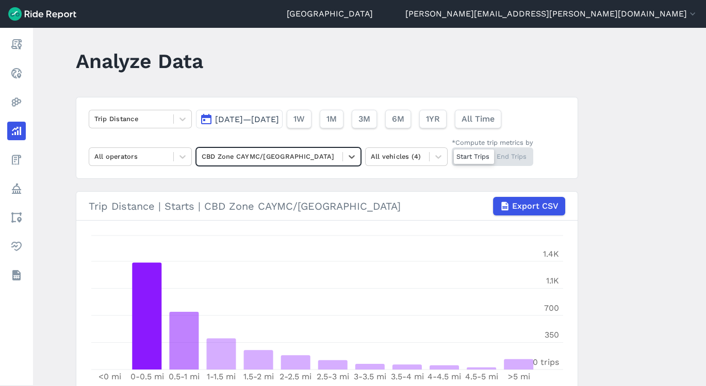
click at [348, 156] on icon at bounding box center [351, 157] width 6 height 4
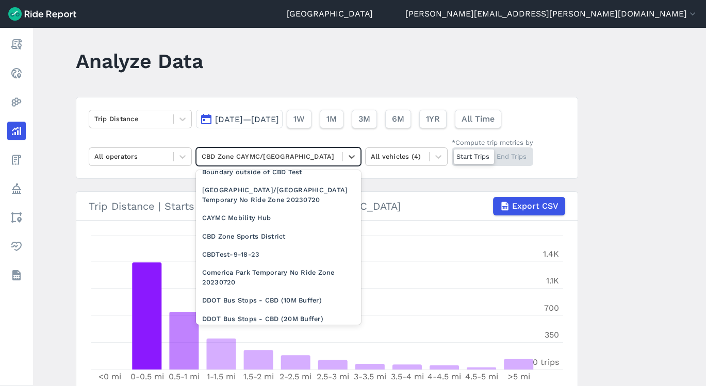
scroll to position [660, 0]
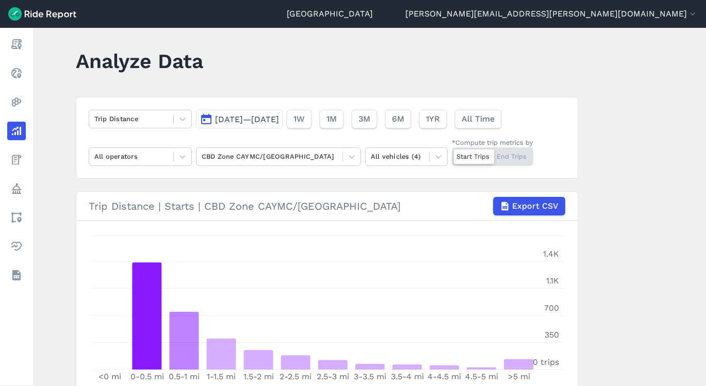
click at [614, 238] on main "Analyze Data Trip Distance [DATE]—[DATE] 1W 1M 3M 6M 1YR All Time All operators…" at bounding box center [369, 207] width 673 height 358
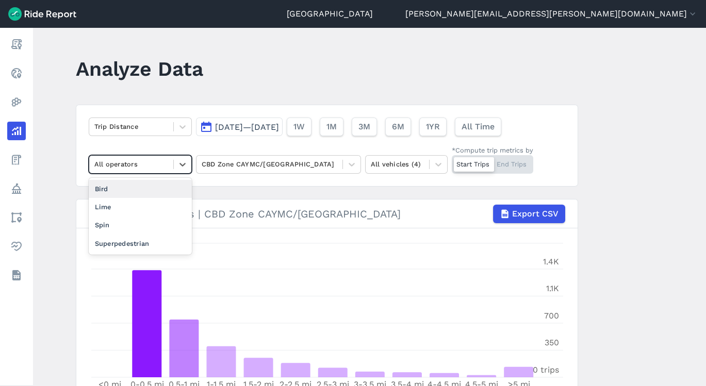
click at [182, 166] on icon at bounding box center [182, 164] width 10 height 10
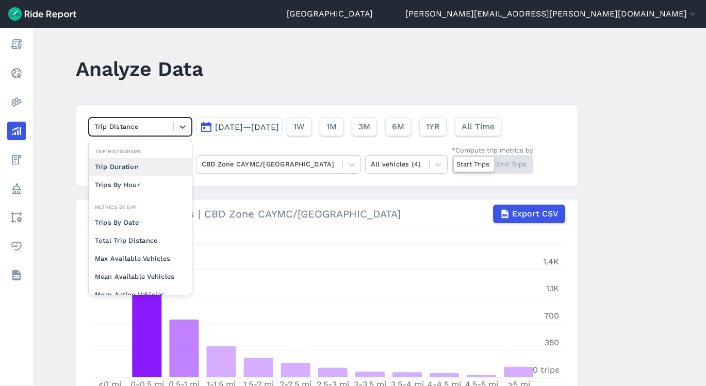
click at [177, 130] on icon at bounding box center [182, 127] width 10 height 10
click at [161, 185] on div "Trips By Hour" at bounding box center [140, 185] width 103 height 18
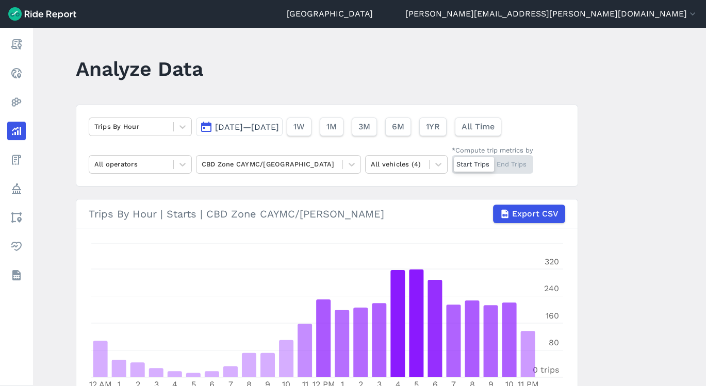
click at [685, 211] on main "Analyze Data Trips By Hour [DATE]—[DATE] 1W 1M 3M 6M 1YR All Time All operators…" at bounding box center [369, 207] width 673 height 358
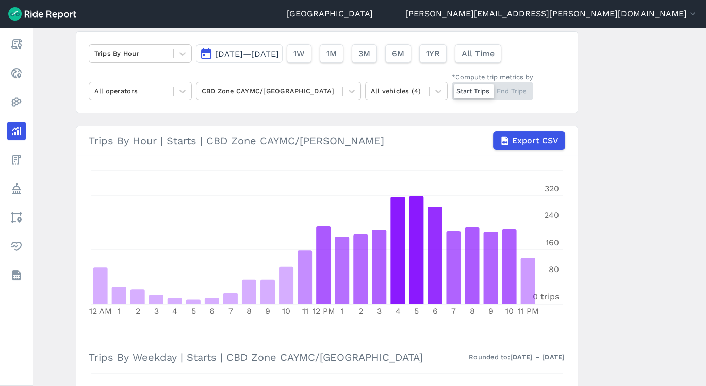
scroll to position [69, 0]
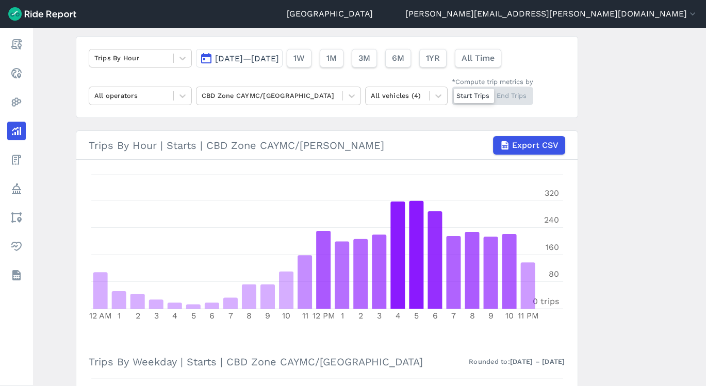
click at [614, 240] on main "Analyze Data Trips By Hour [DATE]—[DATE] 1W 1M 3M 6M 1YR All Time All operators…" at bounding box center [369, 207] width 673 height 358
click at [638, 248] on main "Analyze Data Trips By Hour [DATE]—[DATE] 1W 1M 3M 6M 1YR All Time All operators…" at bounding box center [369, 207] width 673 height 358
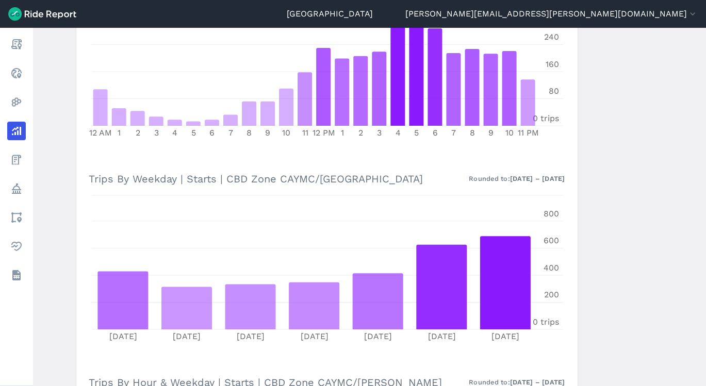
scroll to position [470, 0]
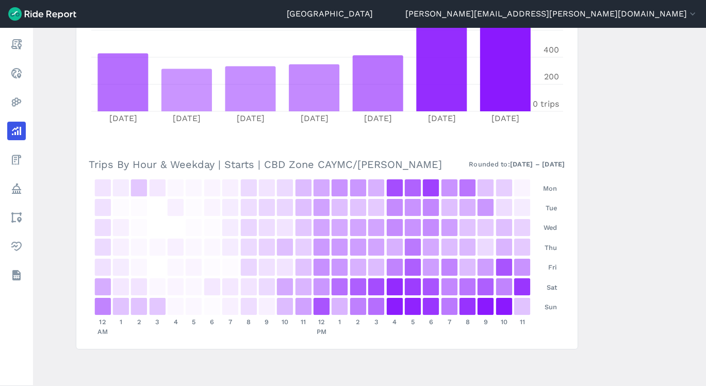
click at [623, 293] on main "Analyze Data Trips By Hour [DATE]—[DATE] 1W 1M 3M 6M 1YR All Time All operators…" at bounding box center [369, 207] width 673 height 358
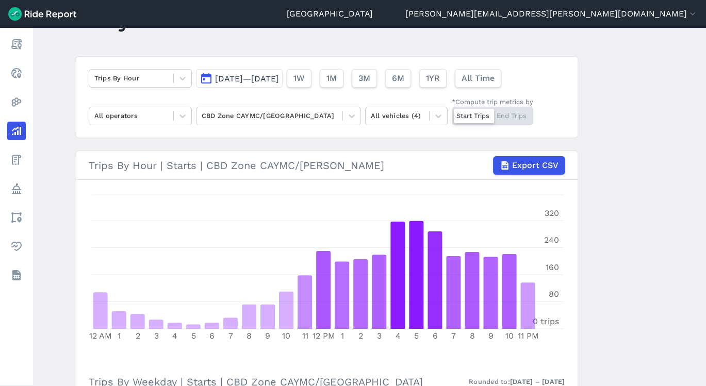
scroll to position [0, 0]
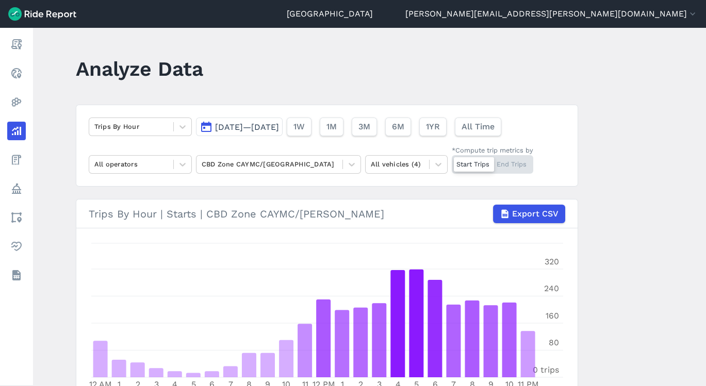
click at [350, 158] on div at bounding box center [352, 165] width 18 height 18
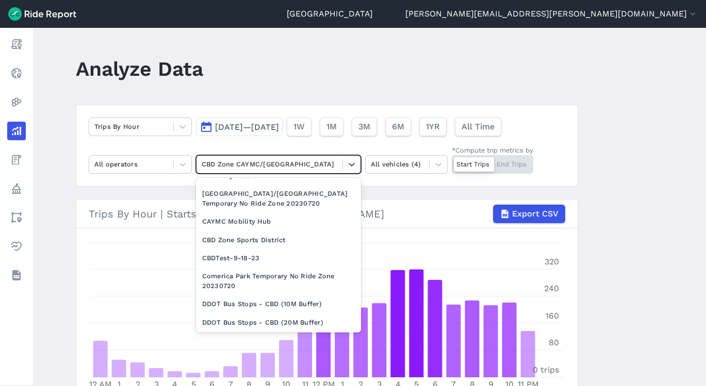
scroll to position [616, 0]
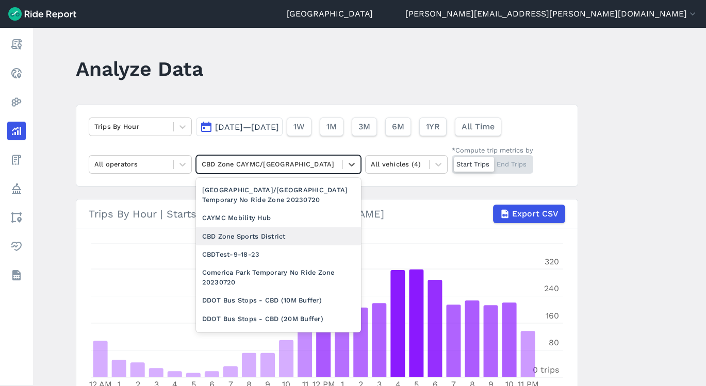
click at [283, 235] on div "CBD Zone Sports District" at bounding box center [278, 236] width 165 height 18
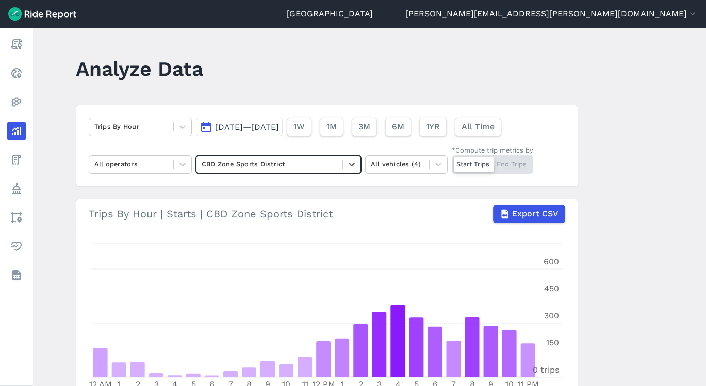
click at [171, 130] on div "Trips By Hour" at bounding box center [131, 127] width 84 height 16
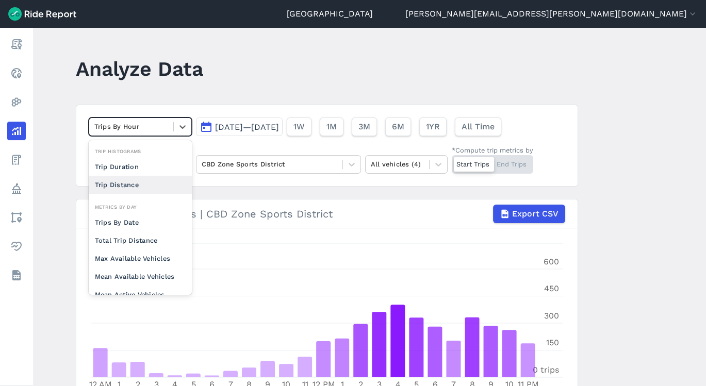
click at [135, 184] on div "Trip Distance" at bounding box center [140, 185] width 103 height 18
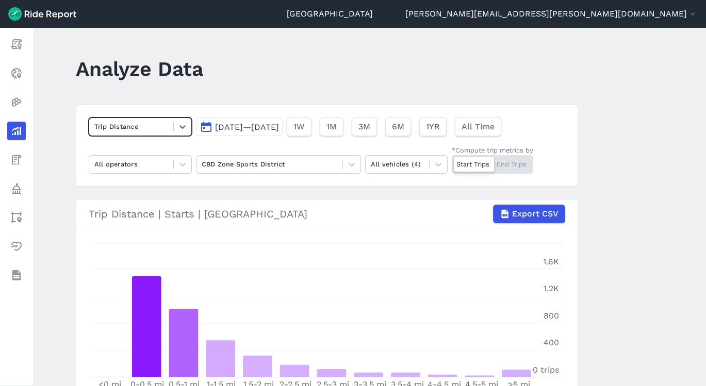
click at [629, 257] on main "Analyze Data option Trip Distance, selected. Select is focused ,type to refine …" at bounding box center [369, 207] width 673 height 358
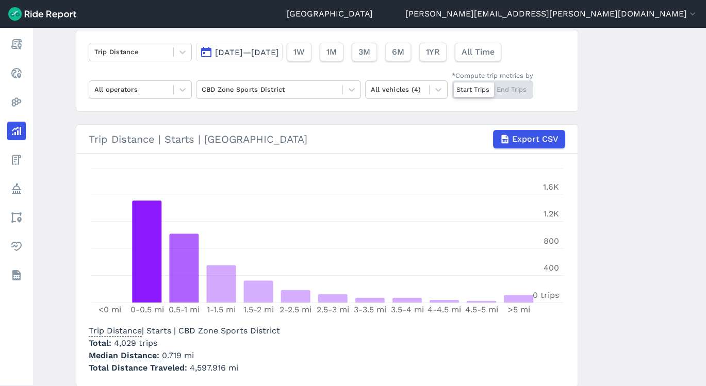
scroll to position [91, 0]
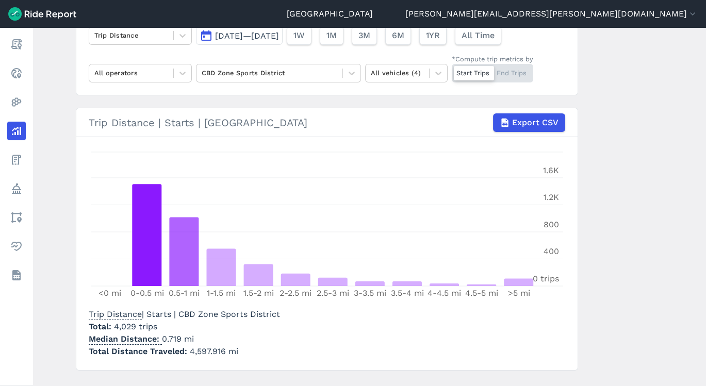
click at [185, 30] on icon at bounding box center [182, 35] width 10 height 10
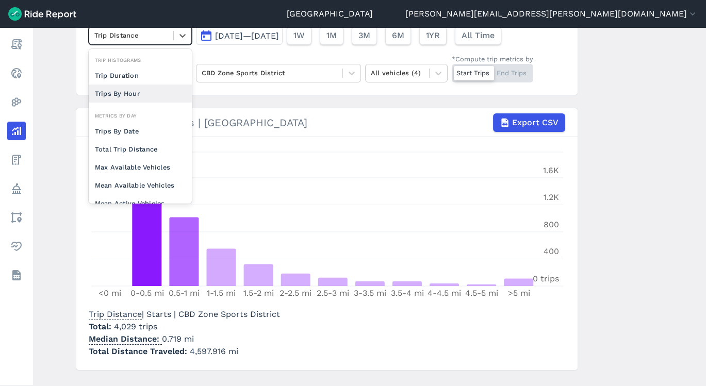
click at [154, 94] on div "Trips By Hour" at bounding box center [140, 94] width 103 height 18
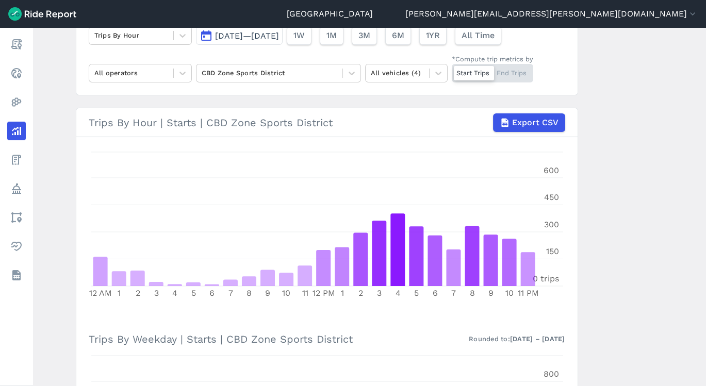
click at [621, 210] on main "Analyze Data Trips By Hour [DATE]—[DATE] 1W 1M 3M 6M 1YR All Time All operators…" at bounding box center [369, 207] width 673 height 358
click at [655, 263] on main "Analyze Data Trips By Hour [DATE]—[DATE] 1W 1M 3M 6M 1YR All Time All operators…" at bounding box center [369, 207] width 673 height 358
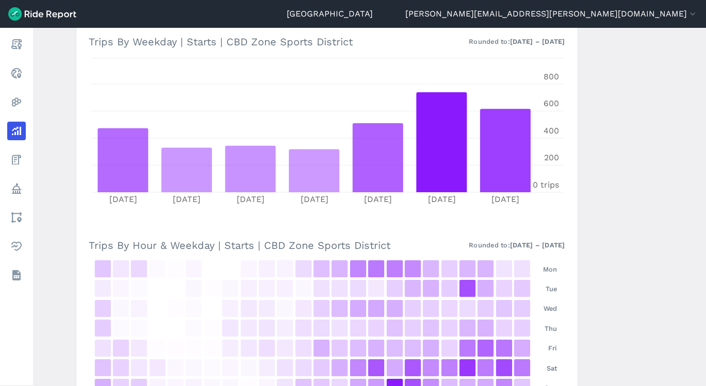
scroll to position [367, 0]
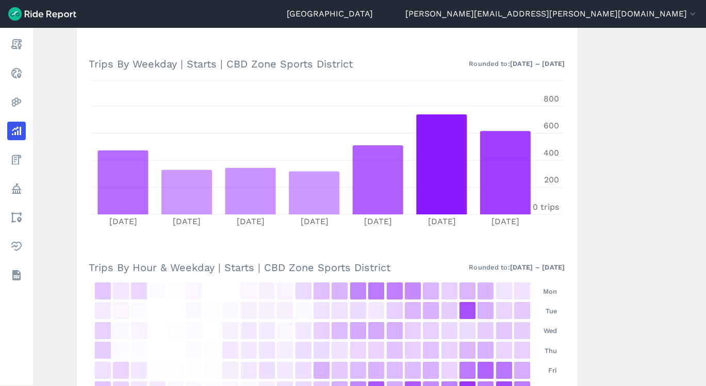
click at [585, 337] on main "Analyze Data Trips By Hour [DATE]—[DATE] 1W 1M 3M 6M 1YR All Time All operators…" at bounding box center [369, 207] width 673 height 358
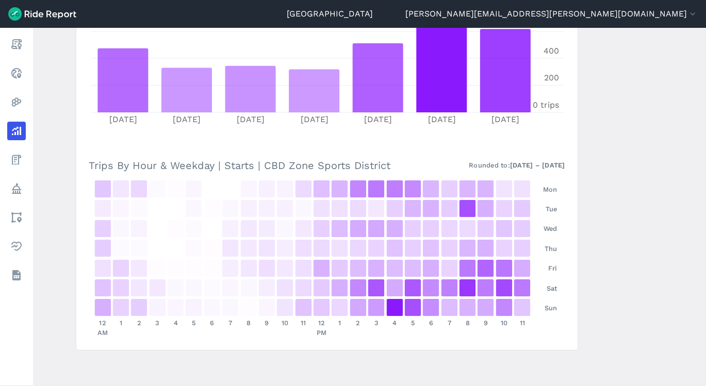
scroll to position [470, 0]
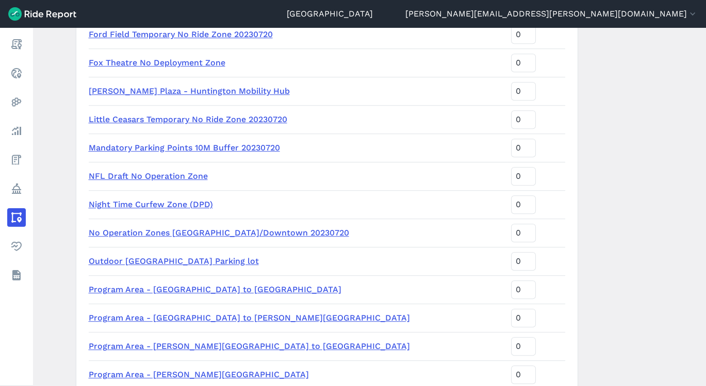
scroll to position [1398, 0]
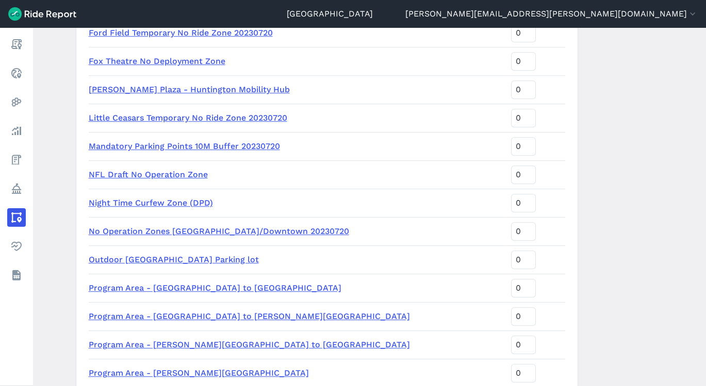
click at [151, 203] on link "Night Time Curfew Zone (DPD)" at bounding box center [151, 203] width 124 height 10
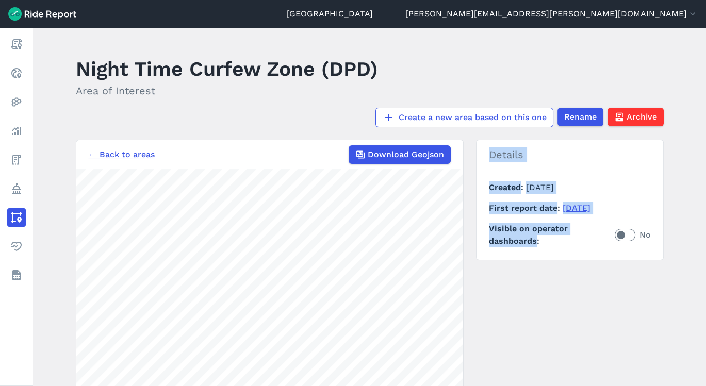
drag, startPoint x: 510, startPoint y: 323, endPoint x: 539, endPoint y: 256, distance: 72.5
click at [539, 256] on div "← Back to areas Download Geojson 1000 ft Details Created August 1, 2025 First r…" at bounding box center [370, 334] width 588 height 388
drag, startPoint x: 539, startPoint y: 256, endPoint x: 586, endPoint y: 282, distance: 53.8
click at [586, 282] on div "← Back to areas Download Geojson 1000 ft Details Created August 1, 2025 First r…" at bounding box center [370, 334] width 588 height 388
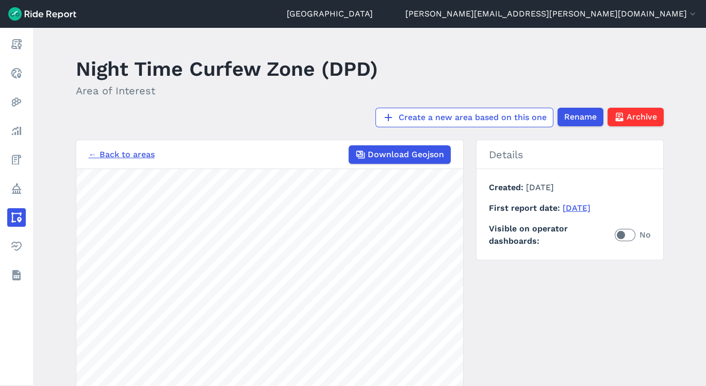
click at [701, 296] on main "Night Time Curfew Zone (DPD) Area of Interest Create a new area based on this o…" at bounding box center [369, 207] width 673 height 358
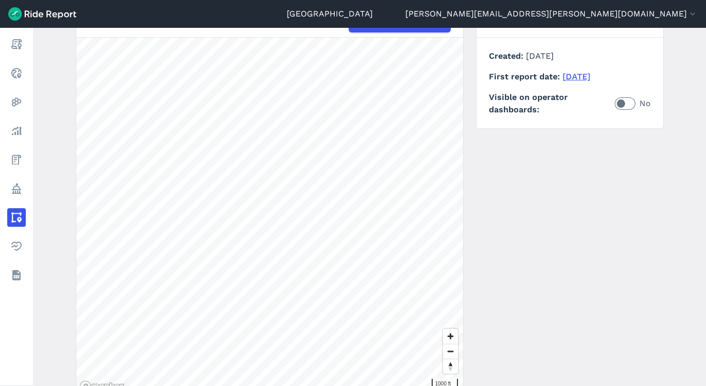
scroll to position [113, 0]
